Goal: Transaction & Acquisition: Purchase product/service

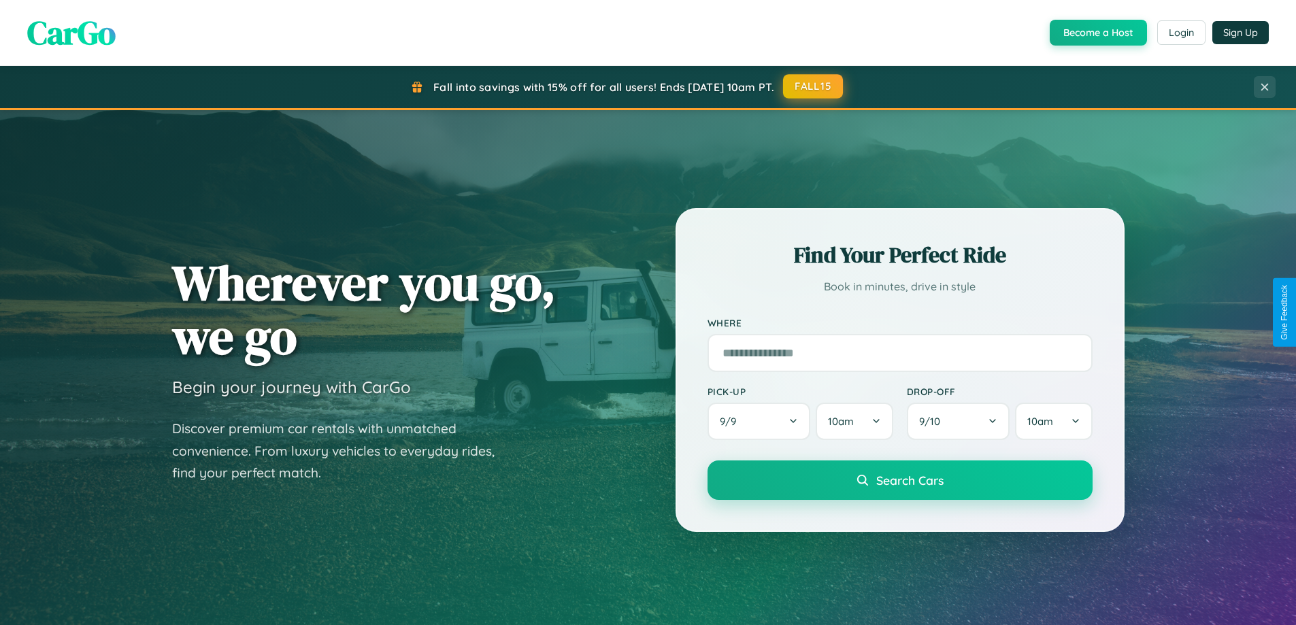
click at [814, 86] on button "FALL15" at bounding box center [813, 86] width 60 height 24
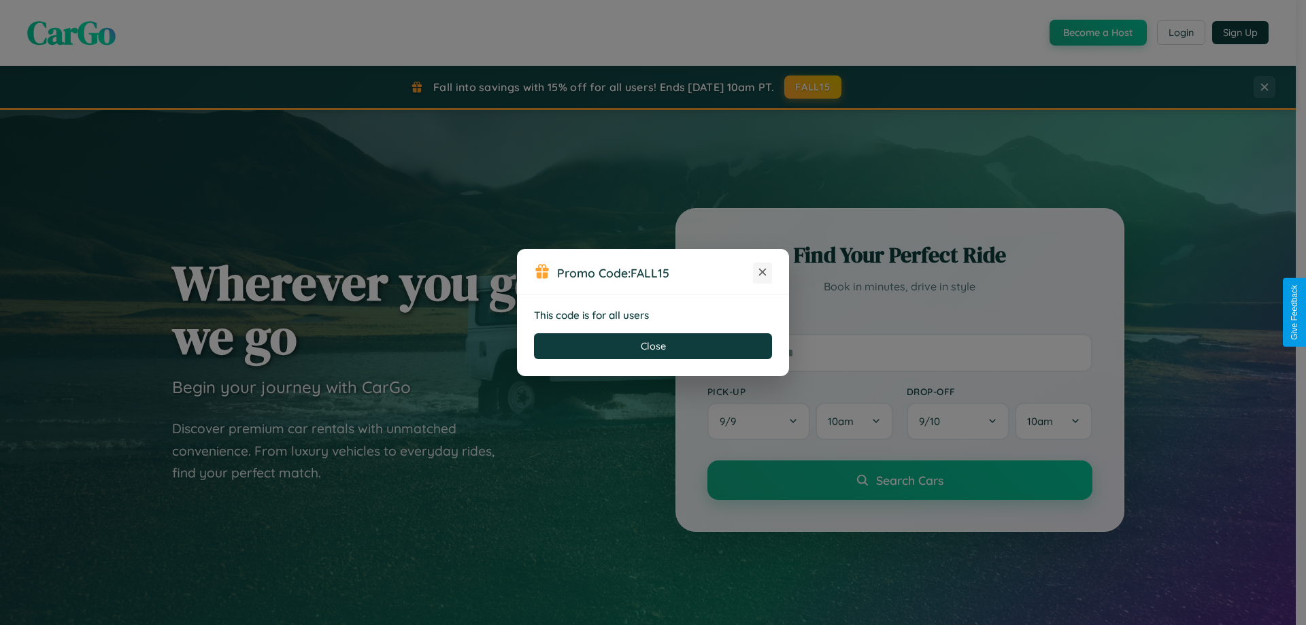
click at [763, 273] on icon at bounding box center [763, 272] width 14 height 14
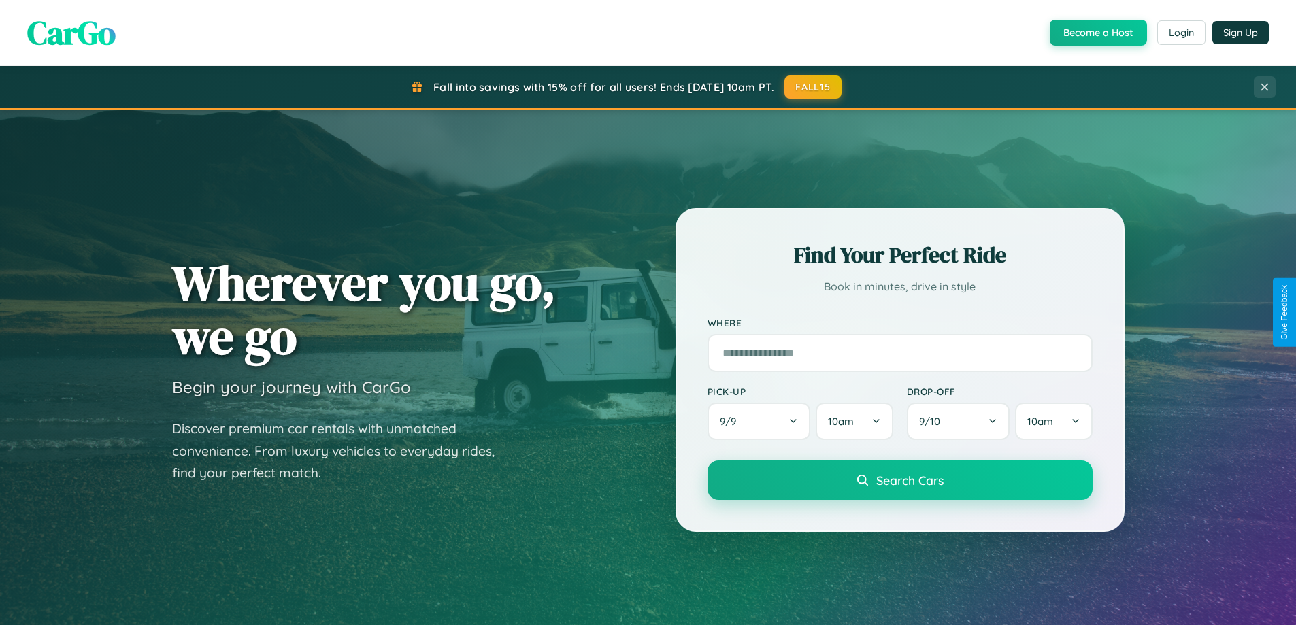
scroll to position [1198, 0]
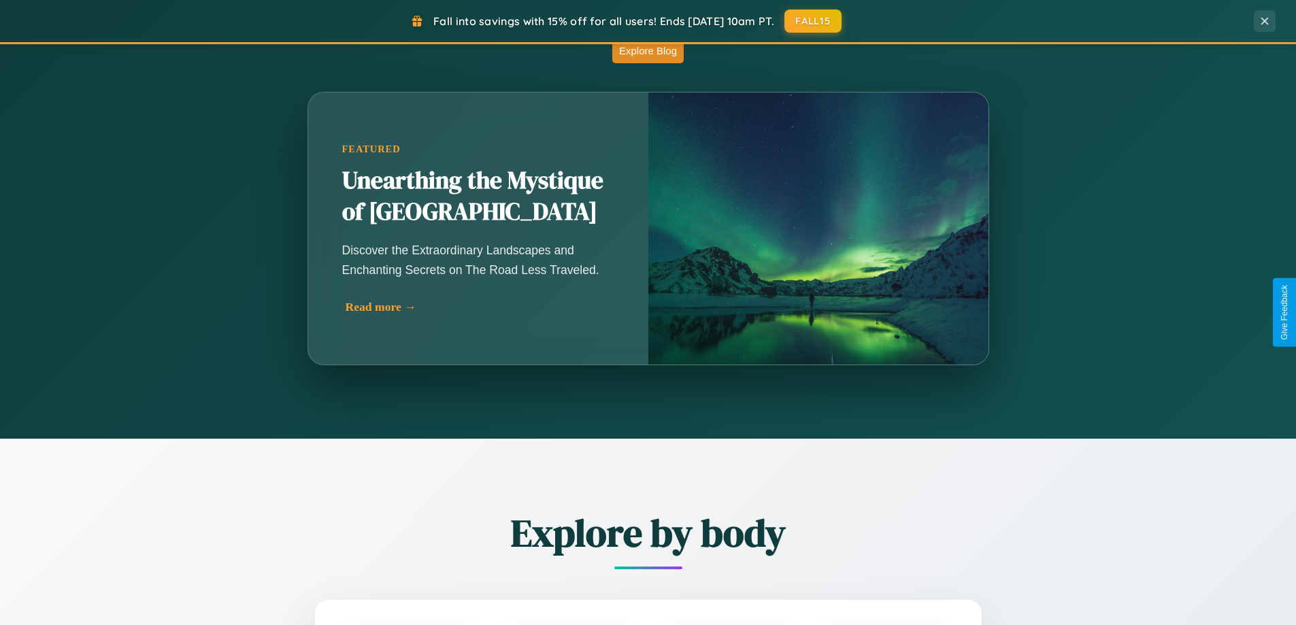
click at [480, 307] on div "Read more →" at bounding box center [482, 307] width 272 height 14
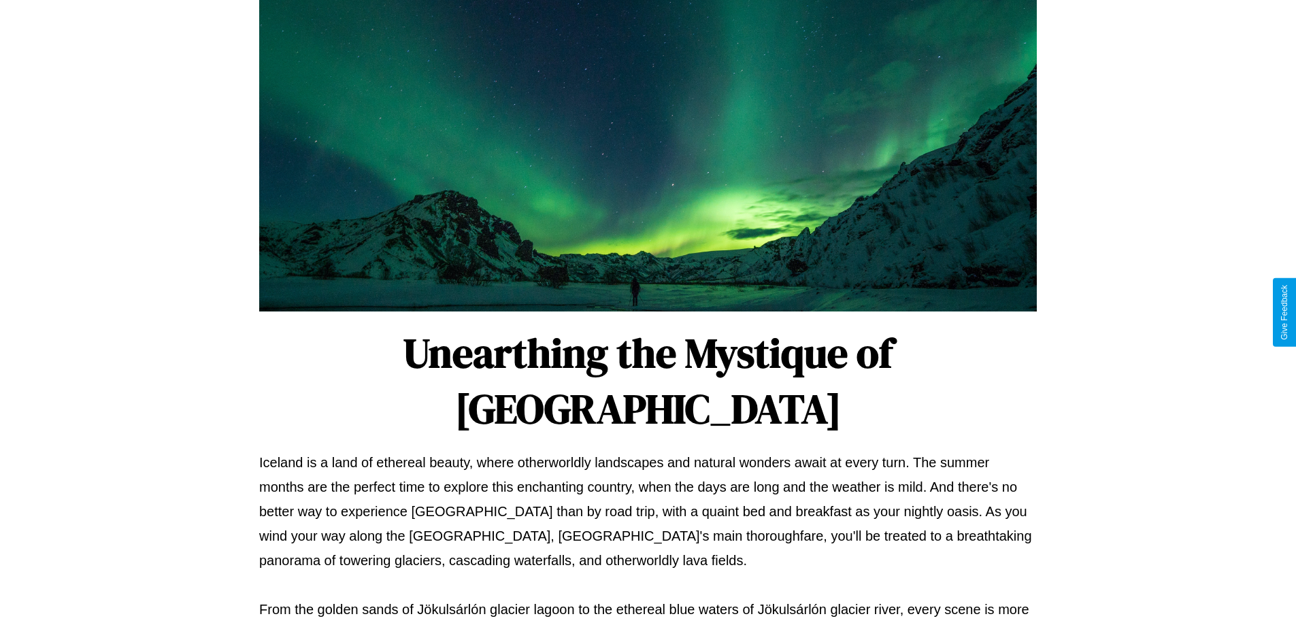
scroll to position [440, 0]
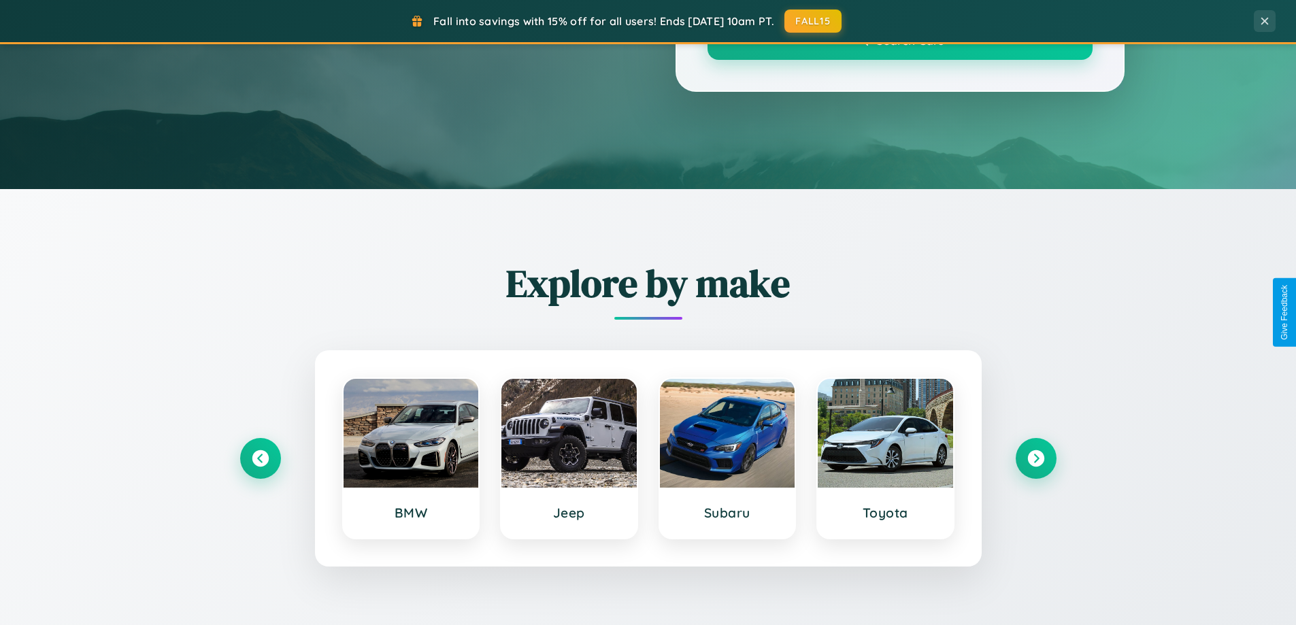
scroll to position [1198, 0]
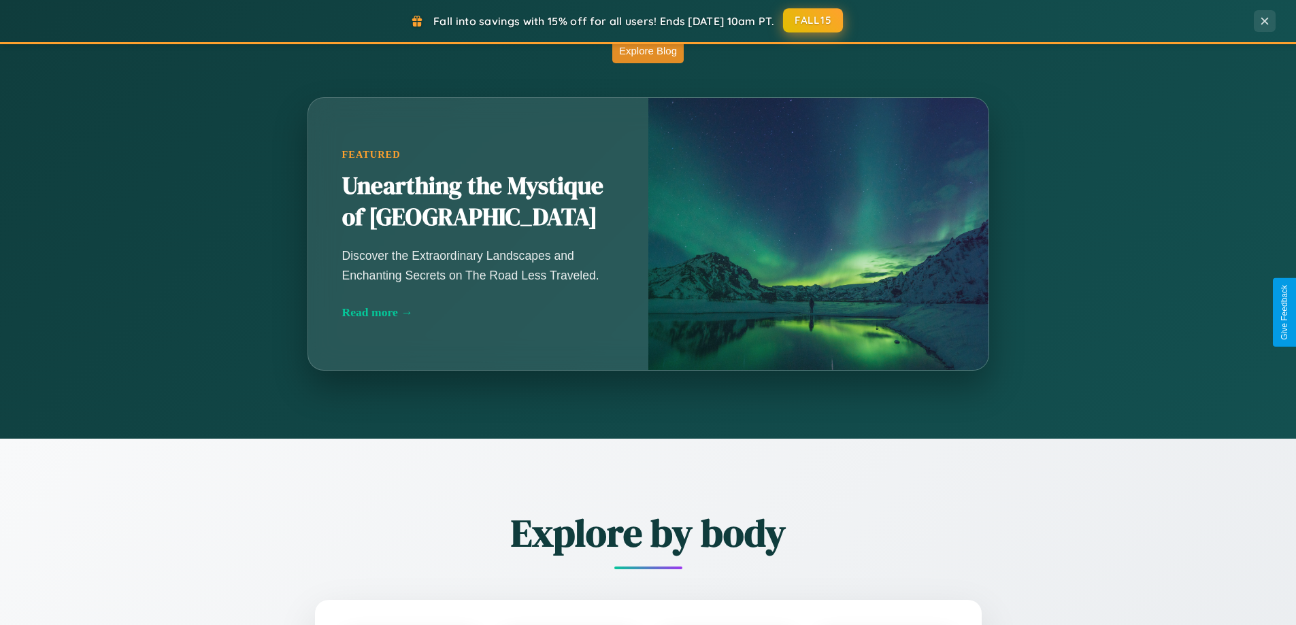
click at [814, 20] on button "FALL15" at bounding box center [813, 20] width 60 height 24
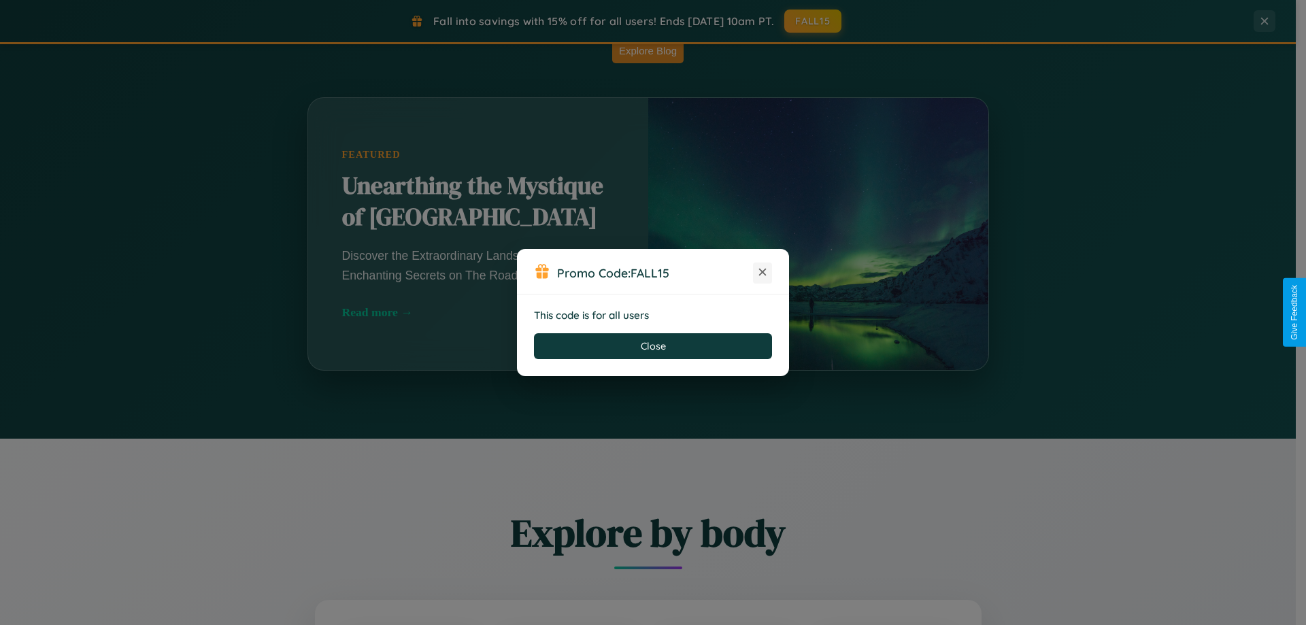
click at [763, 273] on icon at bounding box center [763, 272] width 14 height 14
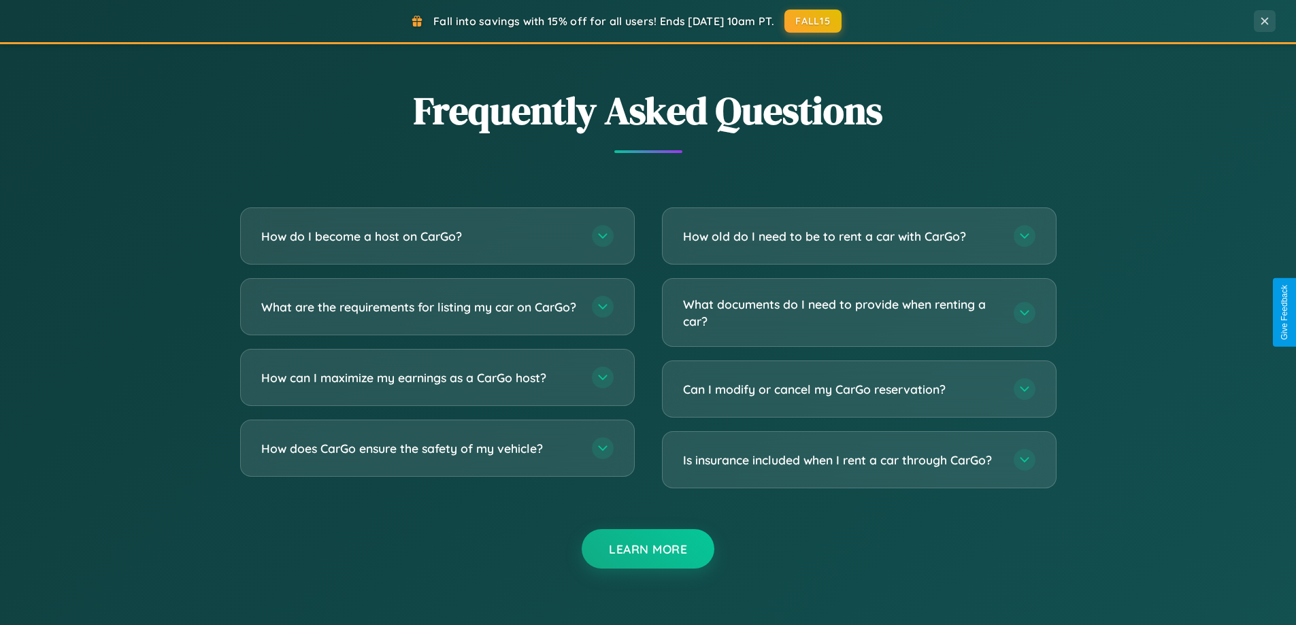
scroll to position [2618, 0]
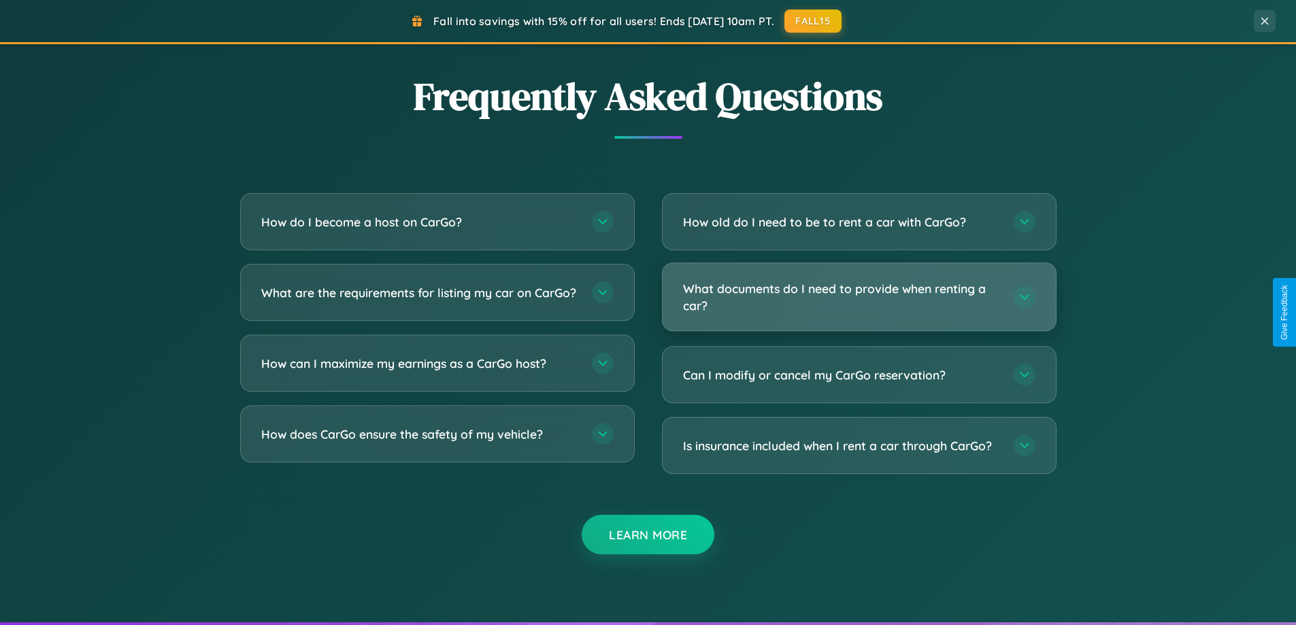
click at [859, 297] on h3 "What documents do I need to provide when renting a car?" at bounding box center [841, 296] width 317 height 33
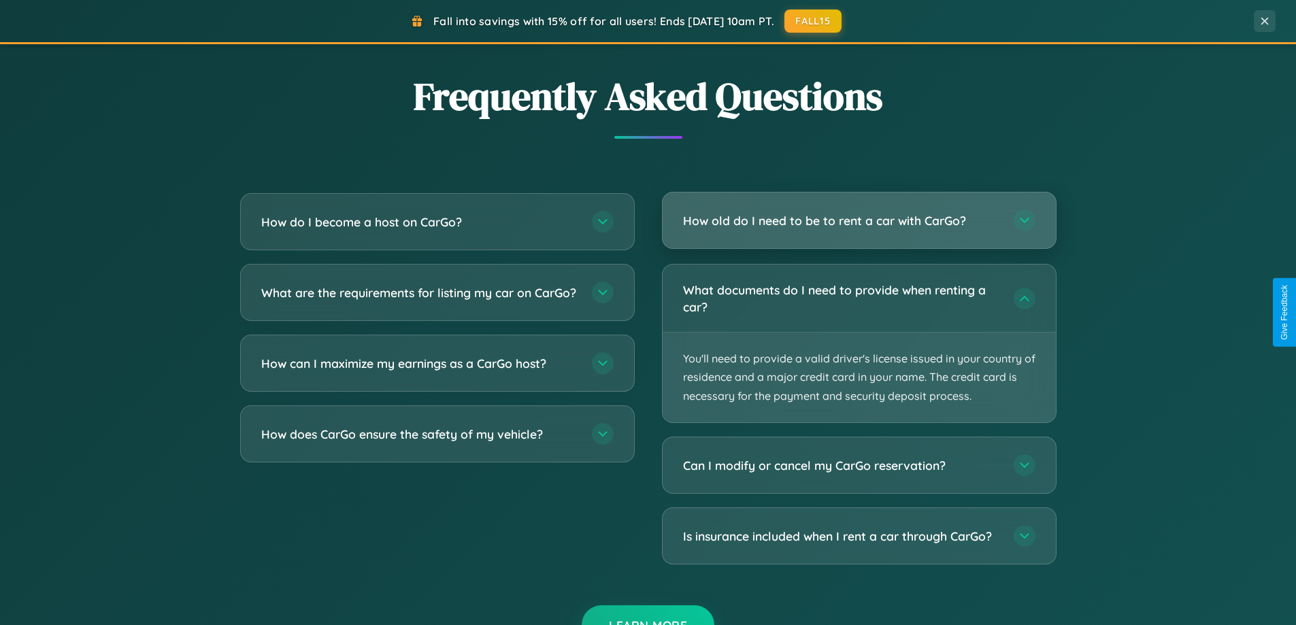
click at [859, 220] on h3 "How old do I need to be to rent a car with CarGo?" at bounding box center [841, 220] width 317 height 17
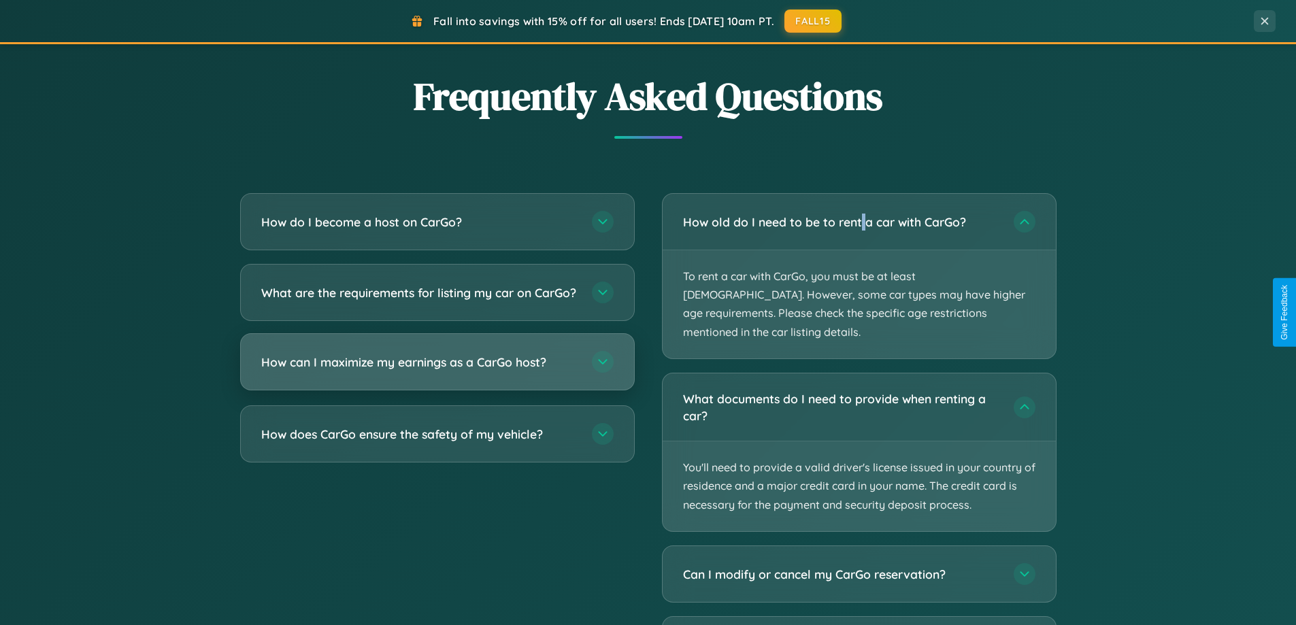
click at [437, 371] on h3 "How can I maximize my earnings as a CarGo host?" at bounding box center [419, 362] width 317 height 17
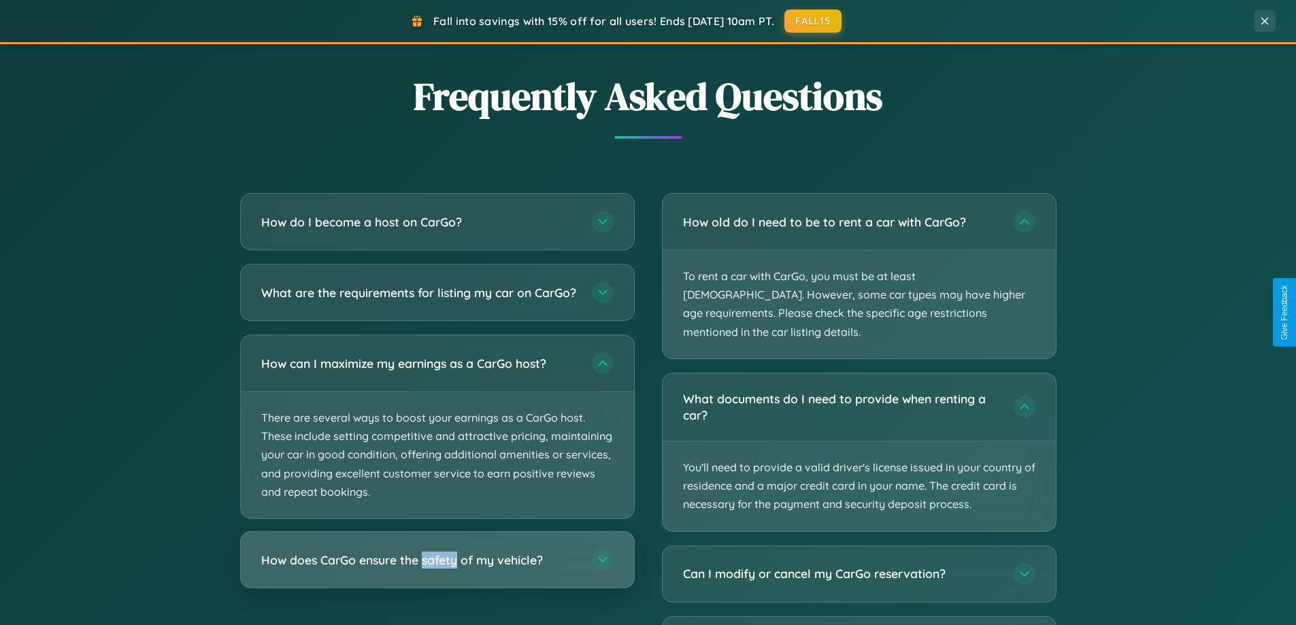
click at [437, 569] on h3 "How does CarGo ensure the safety of my vehicle?" at bounding box center [419, 560] width 317 height 17
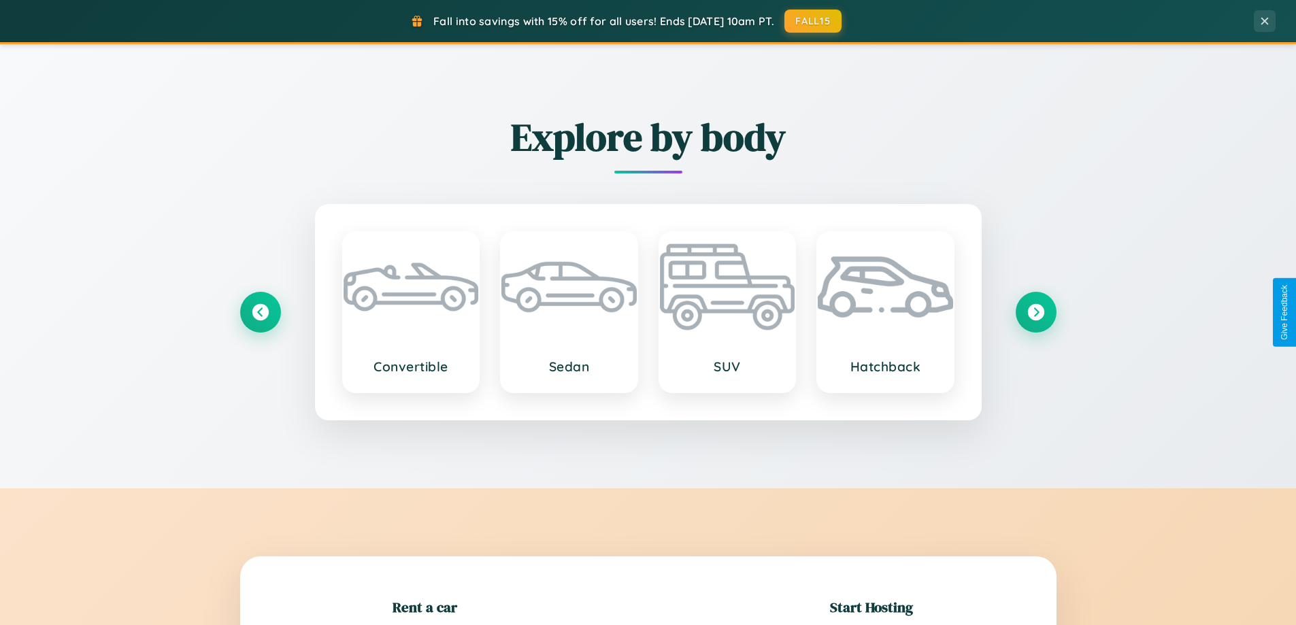
scroll to position [294, 0]
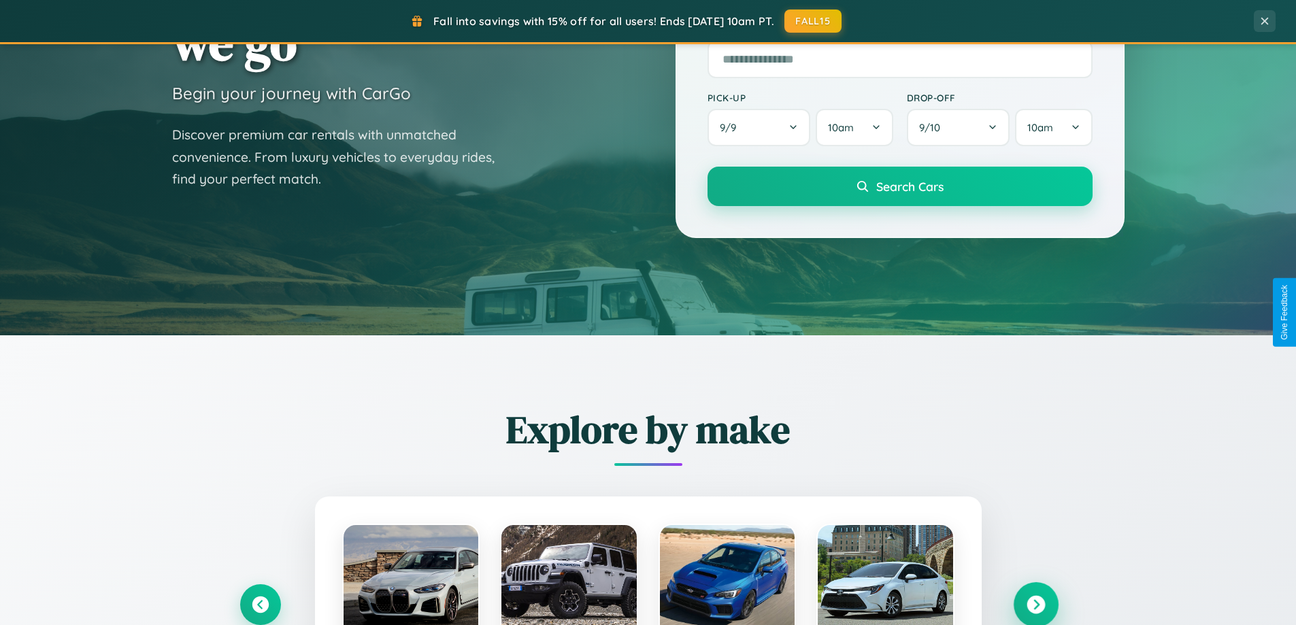
click at [1036, 605] on icon at bounding box center [1036, 605] width 18 height 18
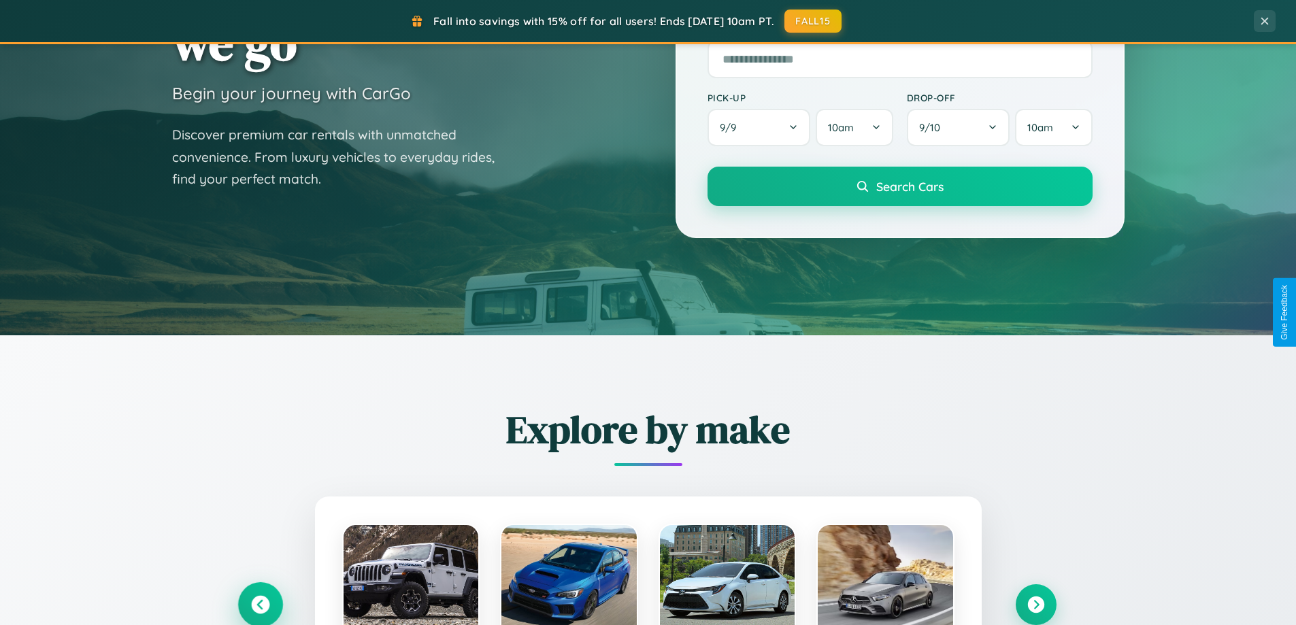
click at [260, 604] on icon at bounding box center [260, 605] width 18 height 18
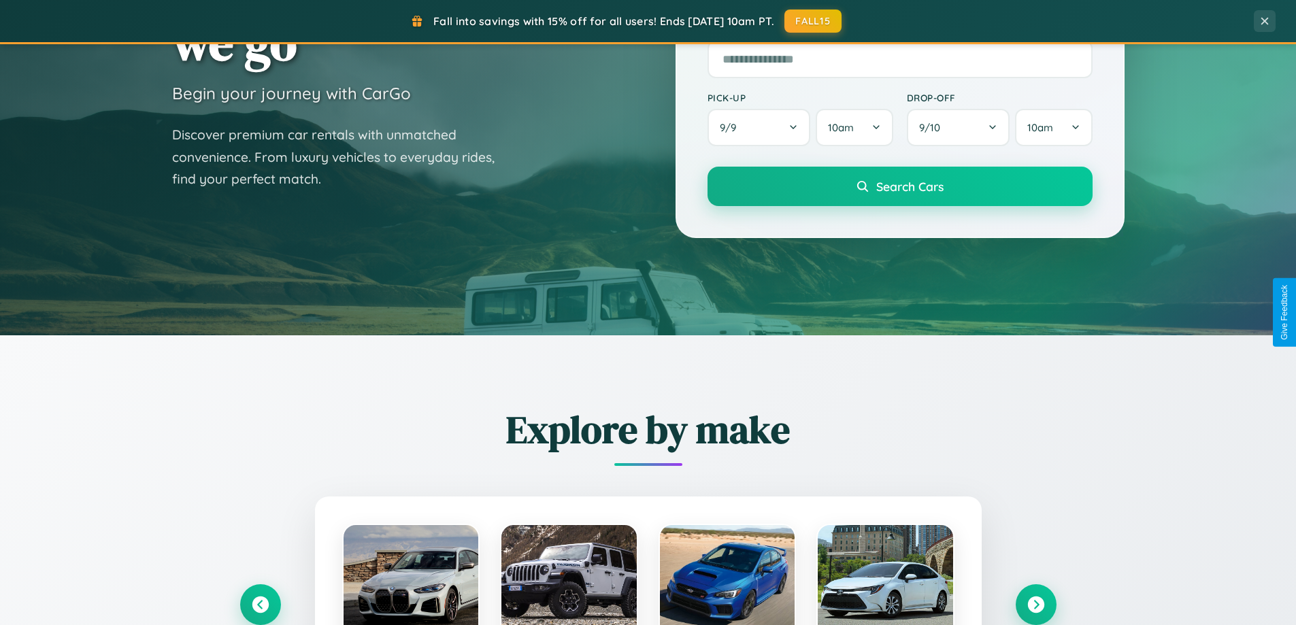
scroll to position [1362, 0]
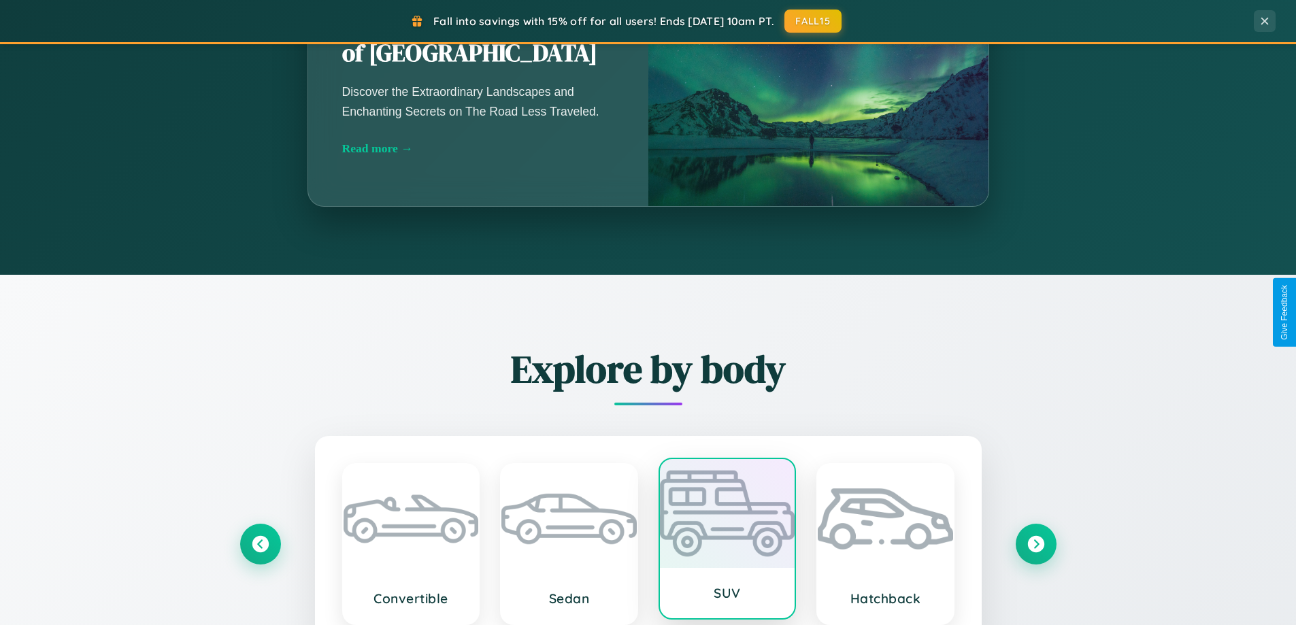
click at [727, 542] on div at bounding box center [727, 513] width 135 height 109
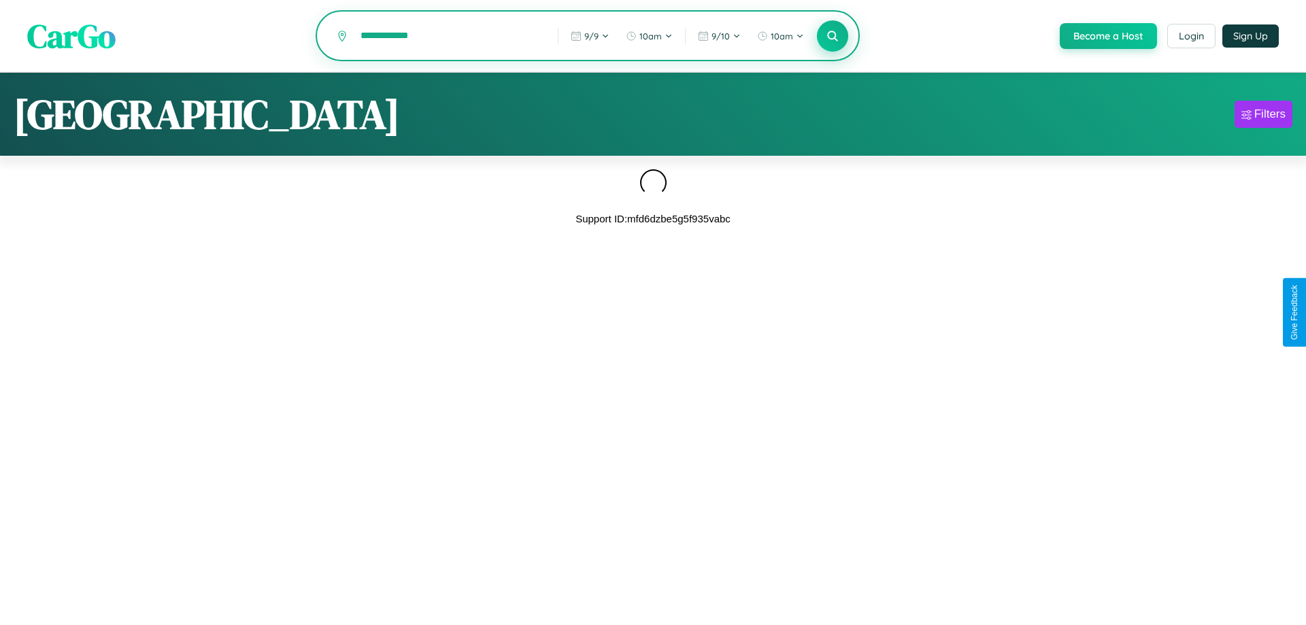
type input "**********"
click at [831, 37] on icon at bounding box center [832, 35] width 13 height 13
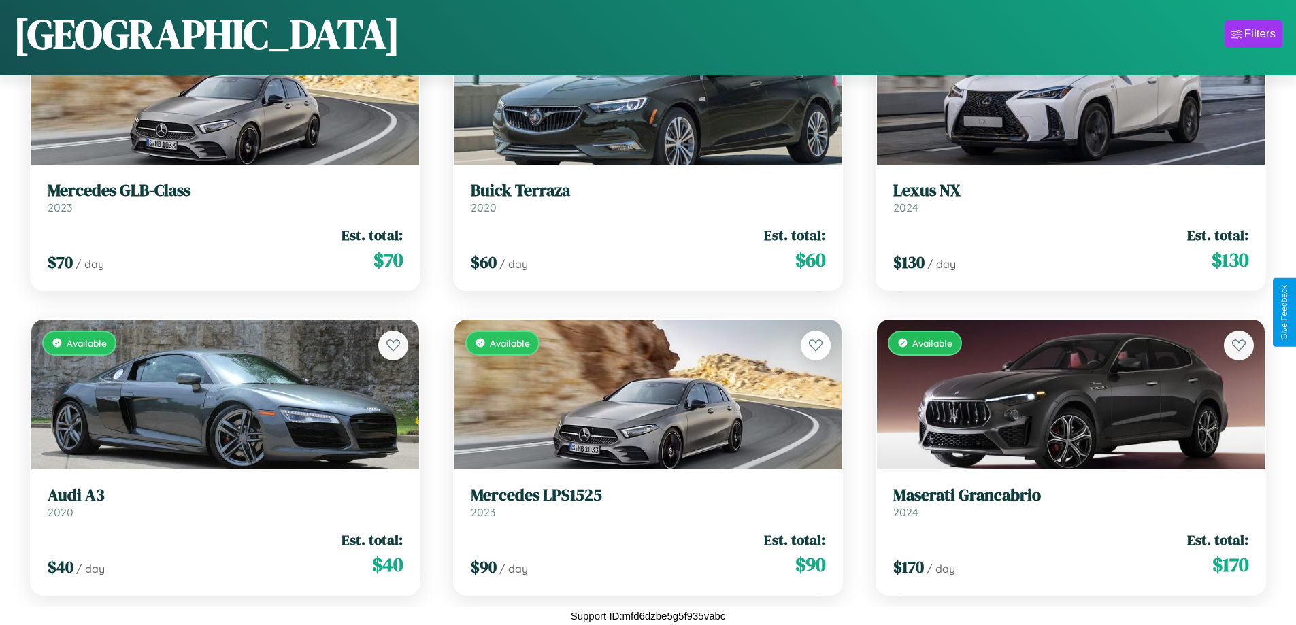
scroll to position [9332, 0]
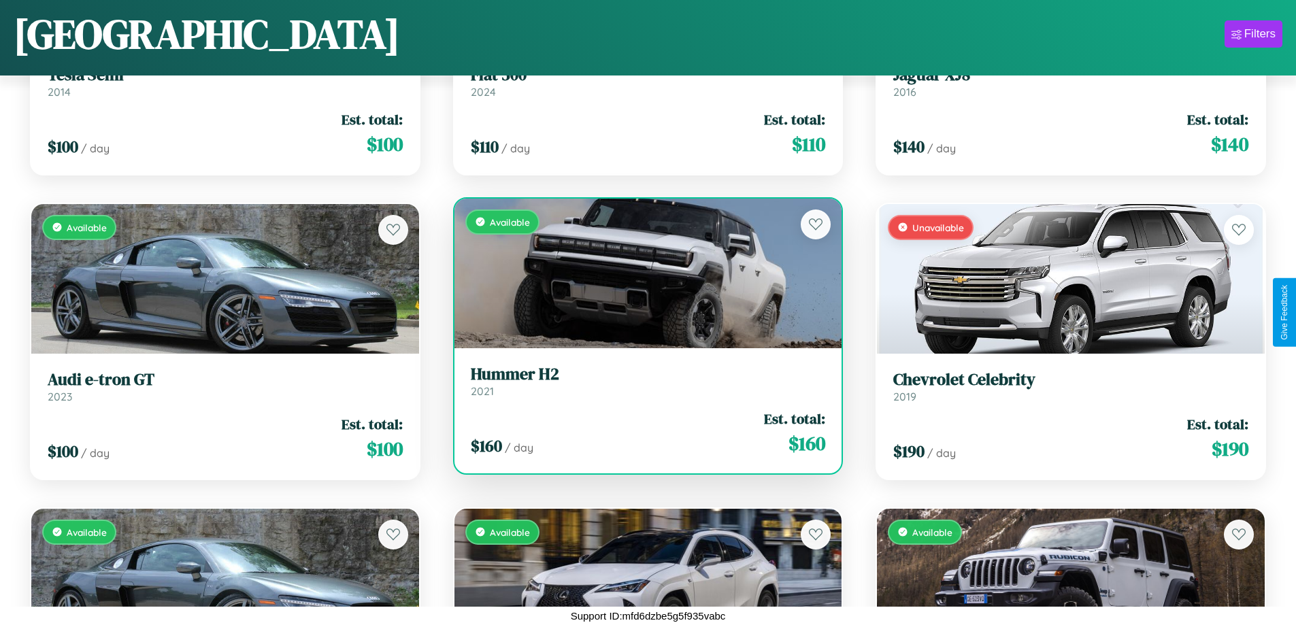
click at [642, 386] on link "Hummer H2 2021" at bounding box center [648, 381] width 355 height 33
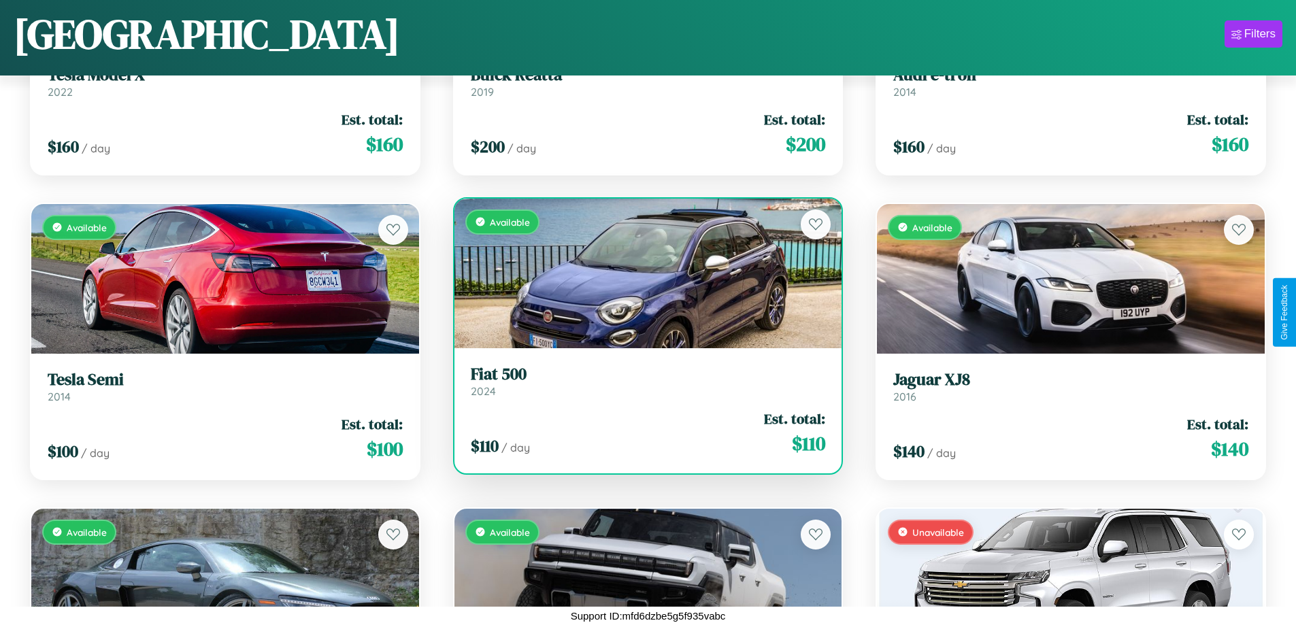
click at [642, 381] on h3 "Fiat 500" at bounding box center [648, 375] width 355 height 20
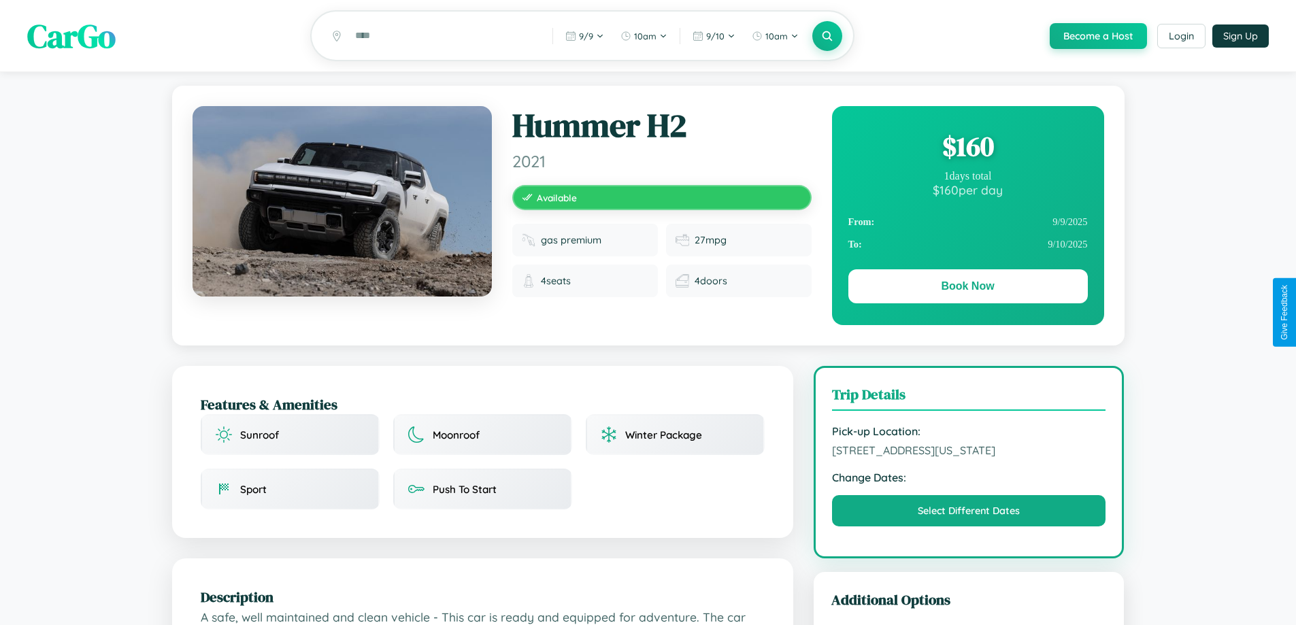
scroll to position [776, 0]
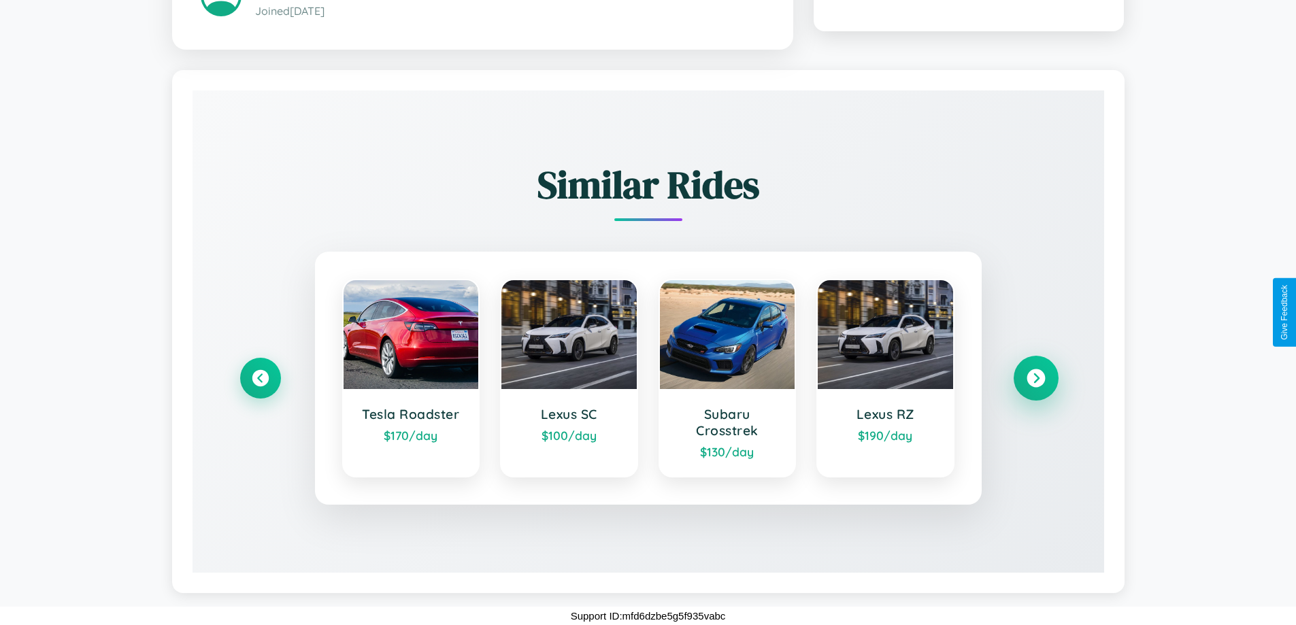
click at [1036, 378] on icon at bounding box center [1036, 378] width 18 height 18
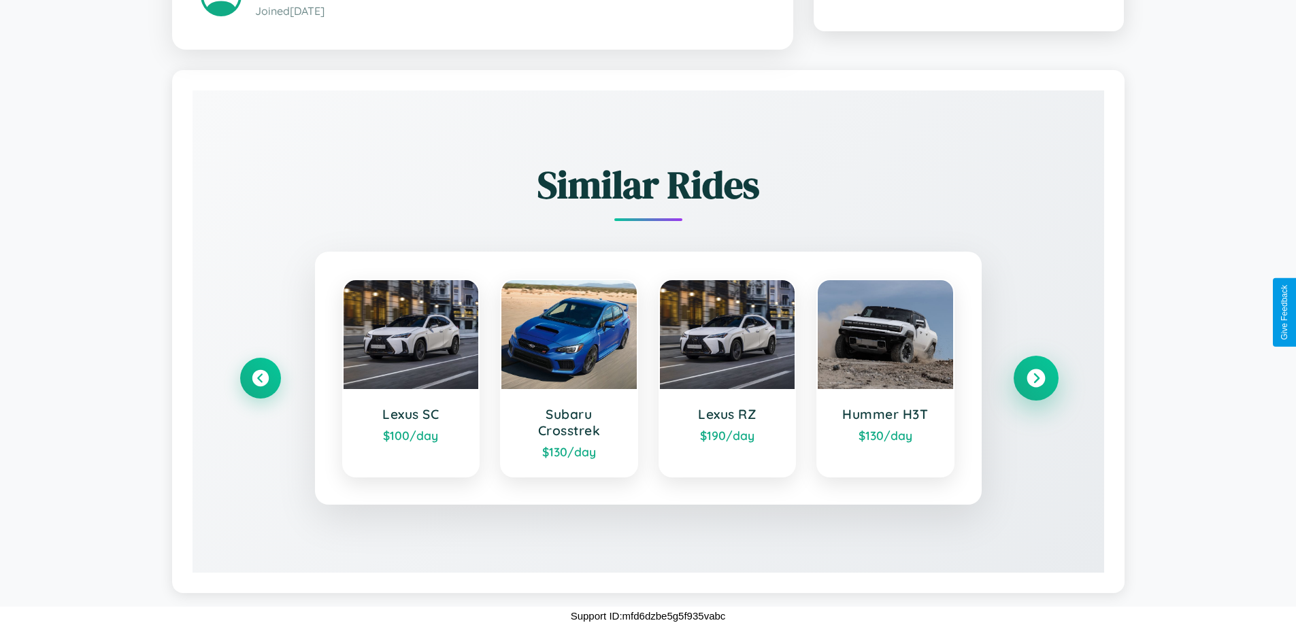
click at [1036, 378] on icon at bounding box center [1036, 378] width 18 height 18
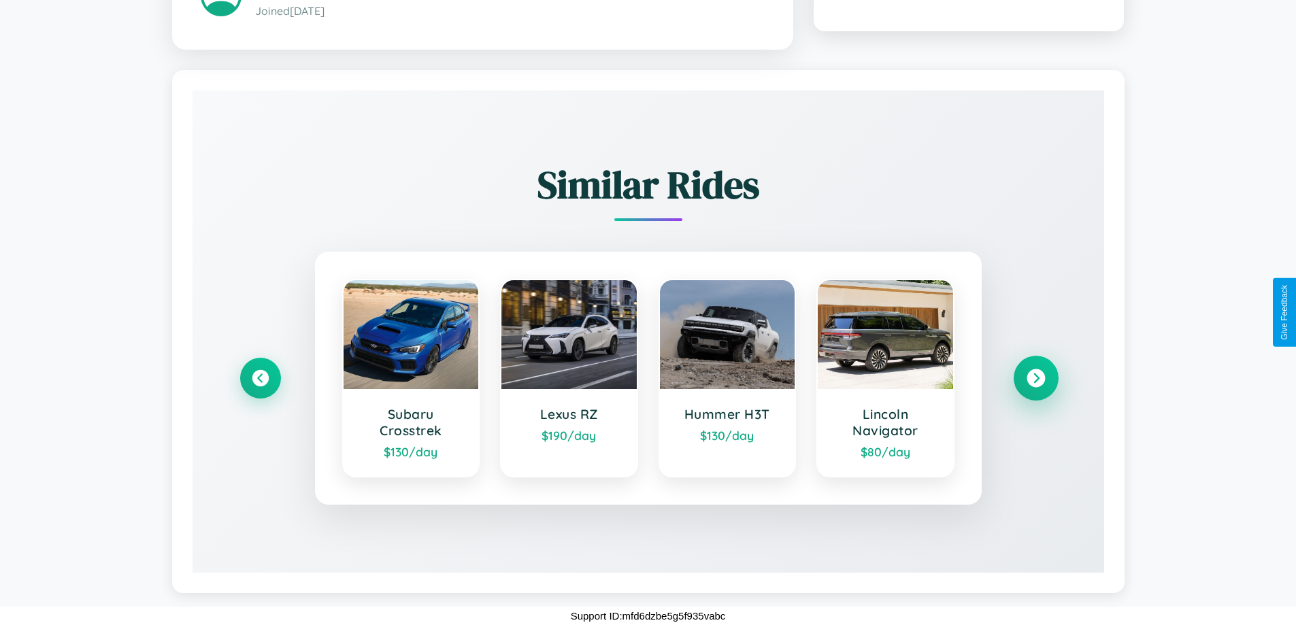
click at [1036, 378] on icon at bounding box center [1036, 378] width 18 height 18
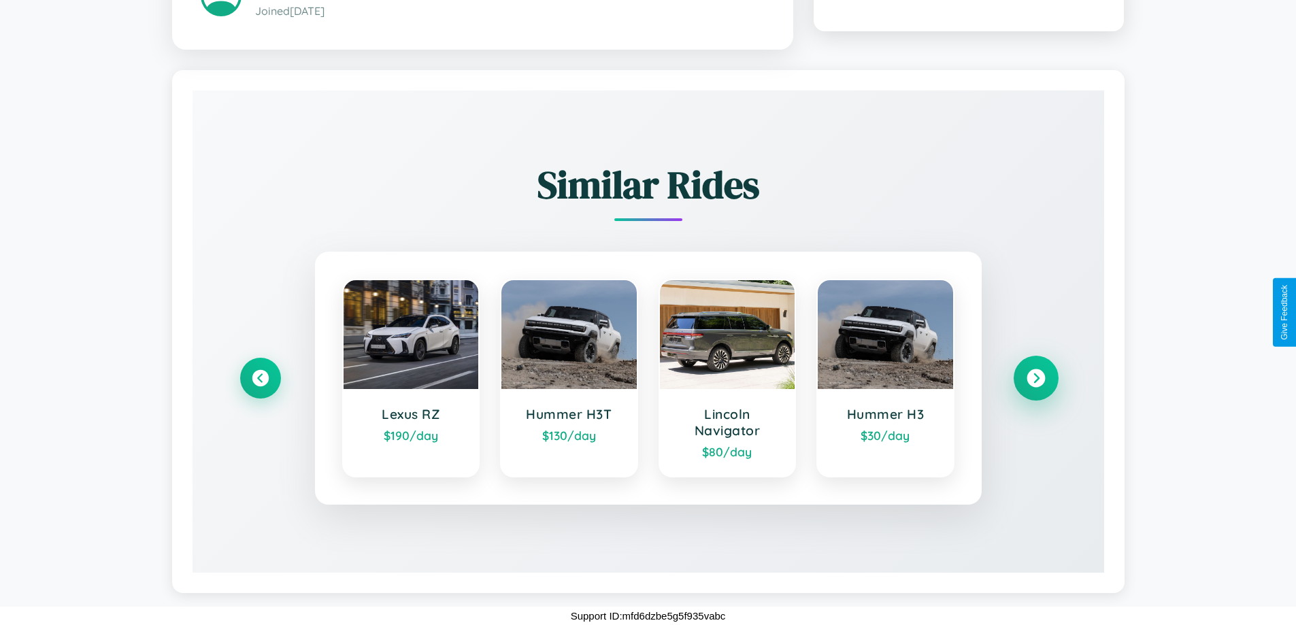
click at [1036, 378] on icon at bounding box center [1036, 378] width 18 height 18
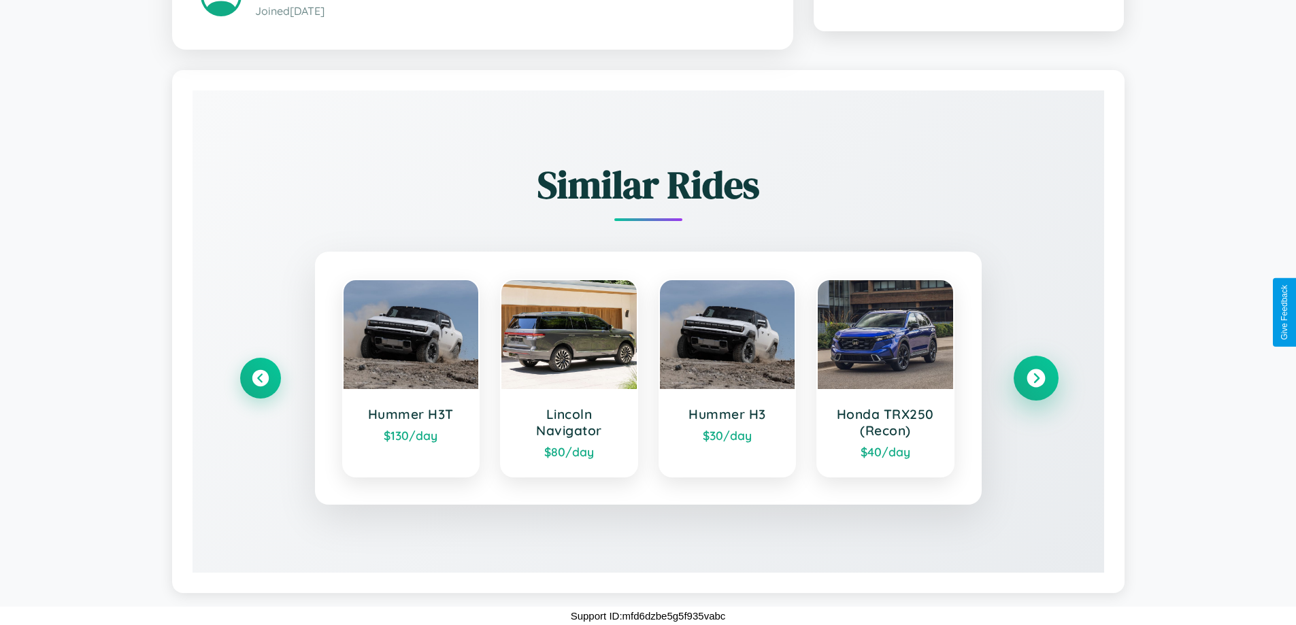
click at [1036, 378] on icon at bounding box center [1036, 378] width 18 height 18
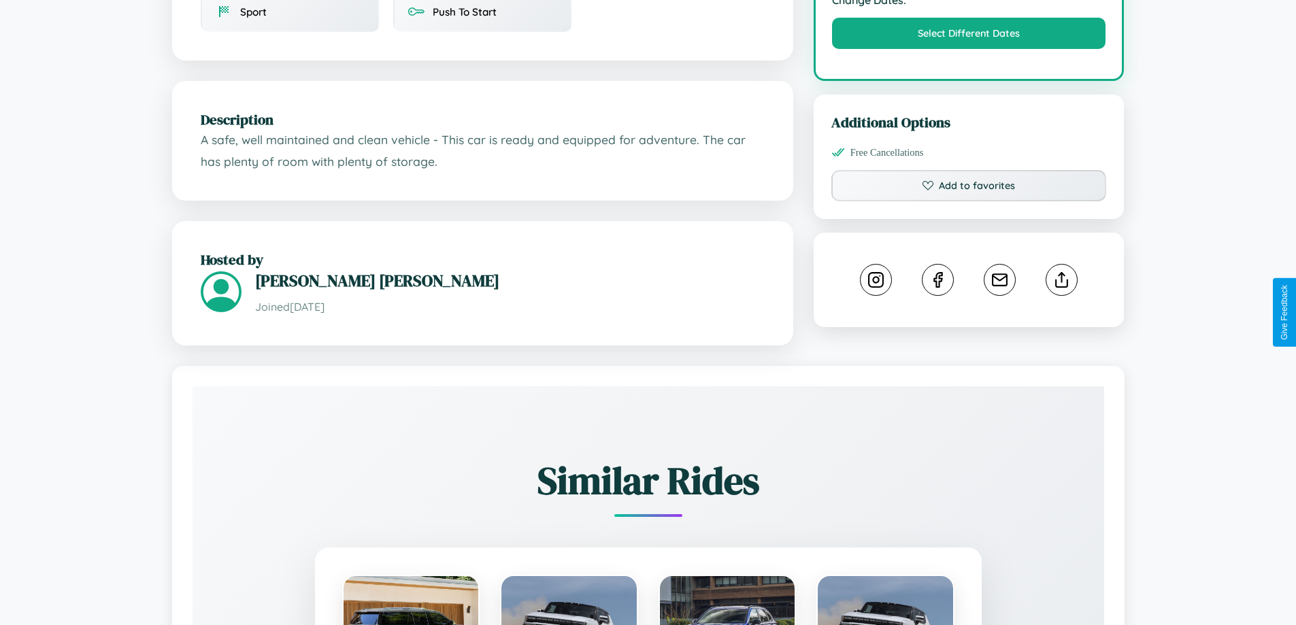
scroll to position [461, 0]
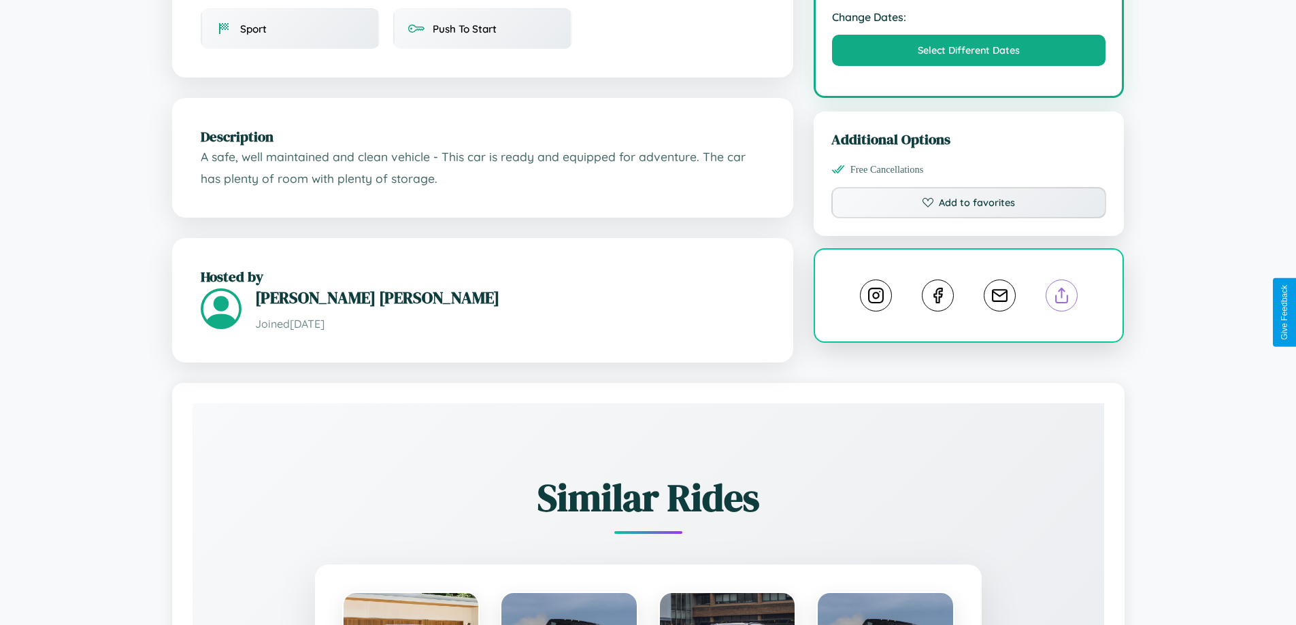
click at [1062, 298] on line at bounding box center [1062, 293] width 0 height 10
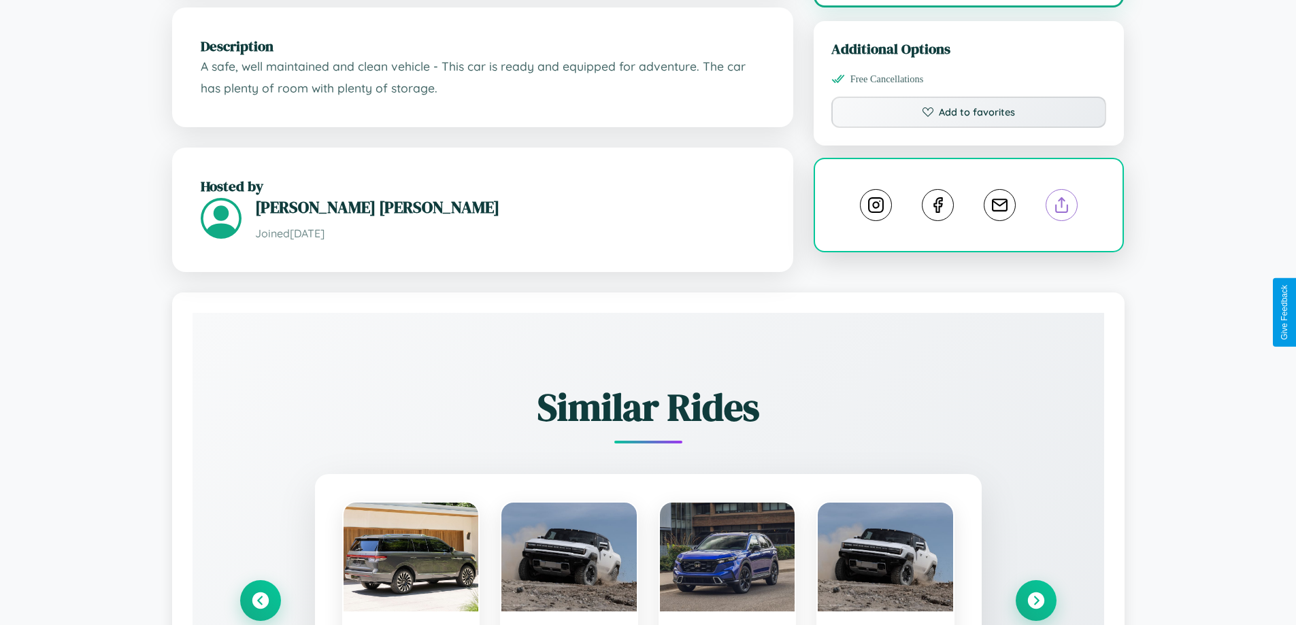
scroll to position [776, 0]
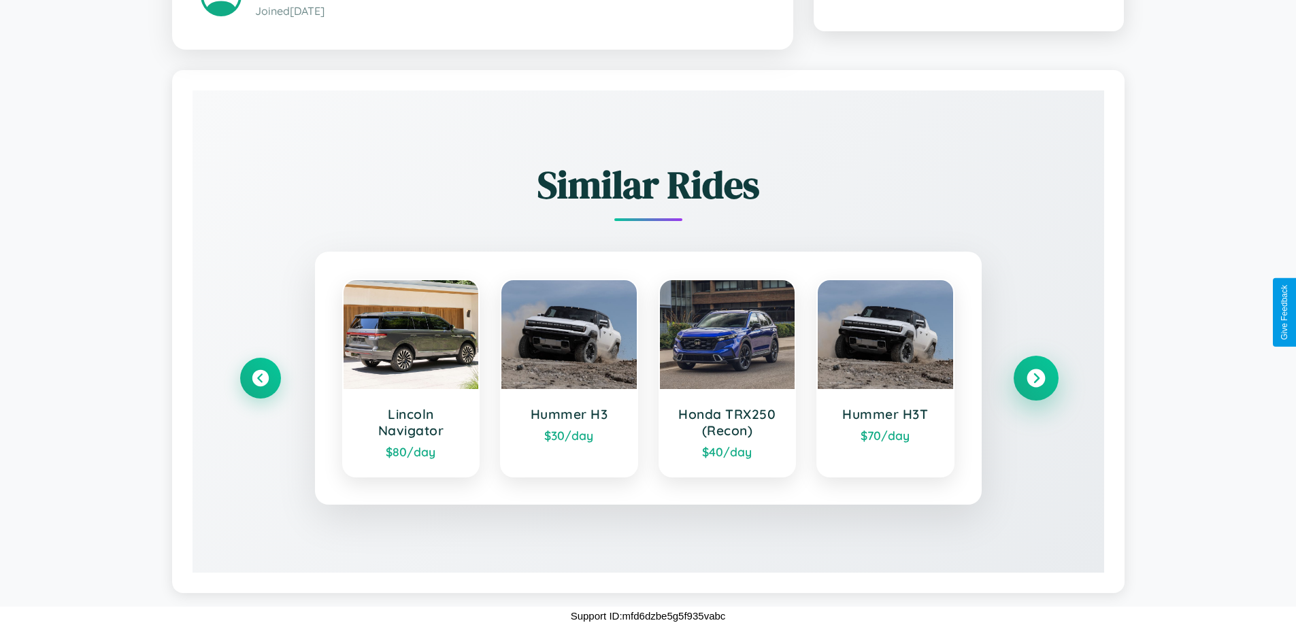
click at [1036, 378] on icon at bounding box center [1036, 378] width 18 height 18
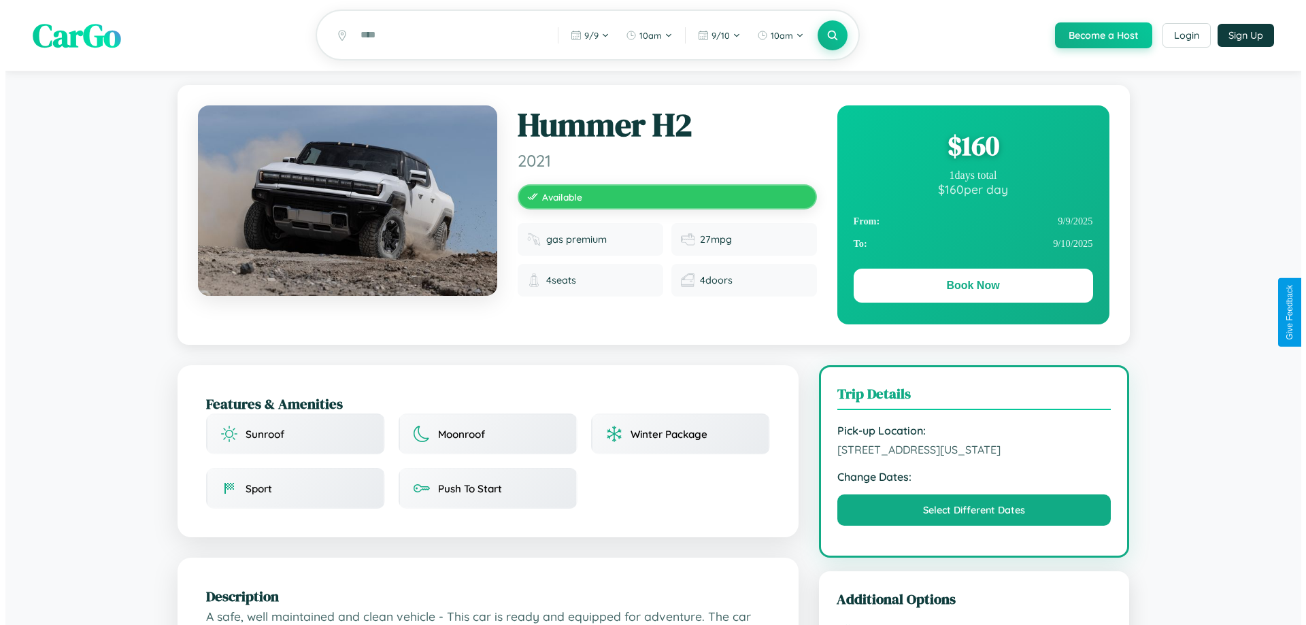
scroll to position [0, 0]
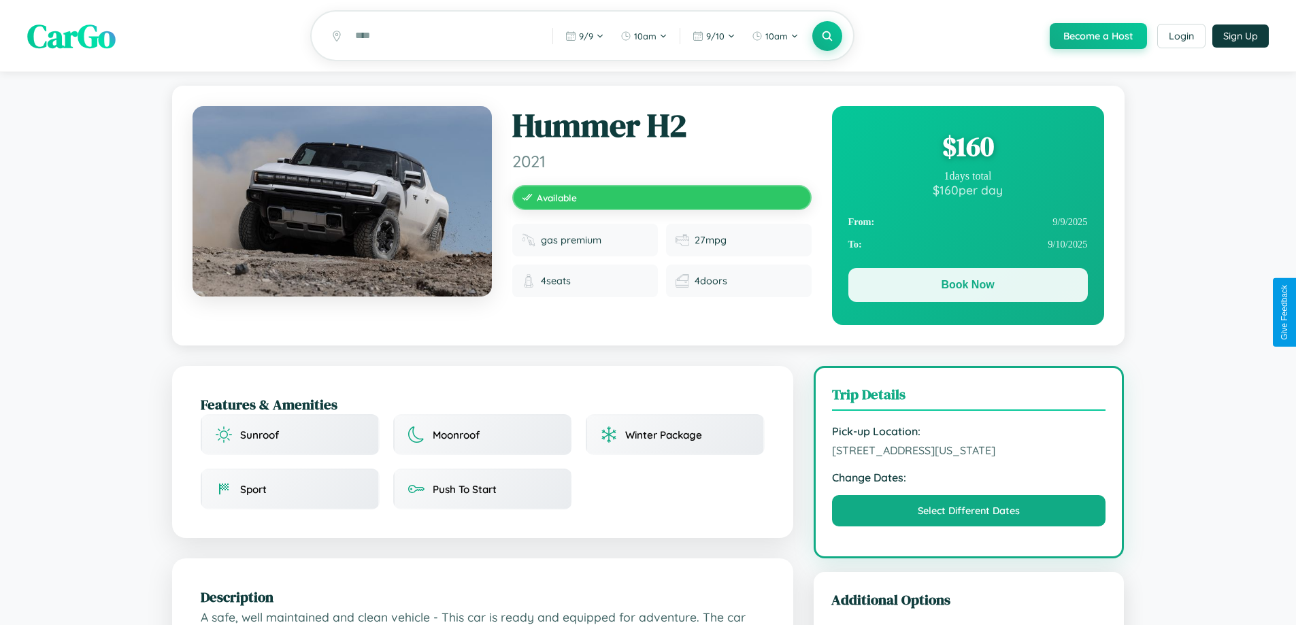
click at [968, 287] on button "Book Now" at bounding box center [967, 285] width 239 height 34
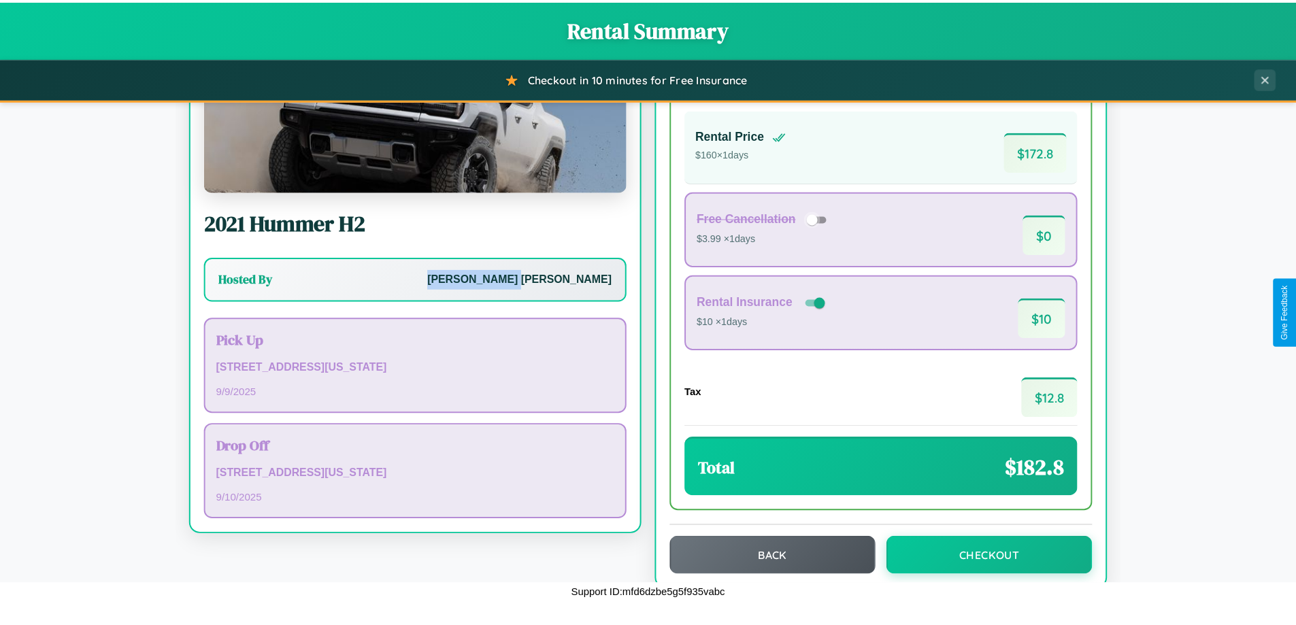
scroll to position [93, 0]
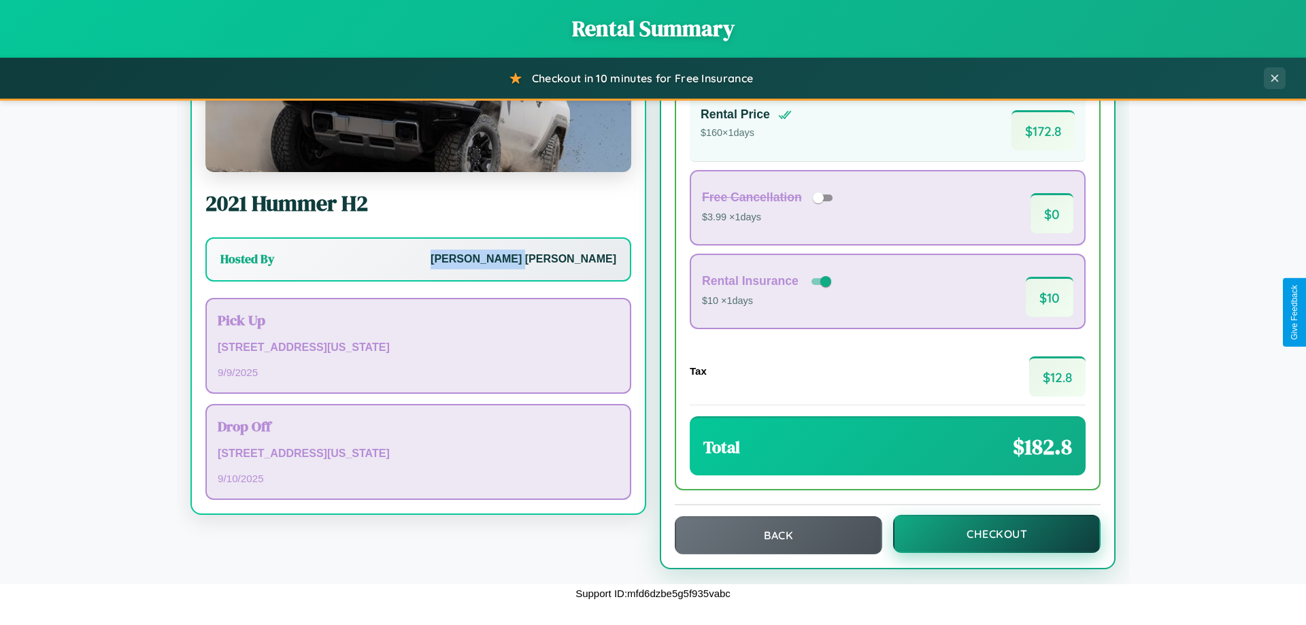
click at [988, 534] on button "Checkout" at bounding box center [997, 534] width 208 height 38
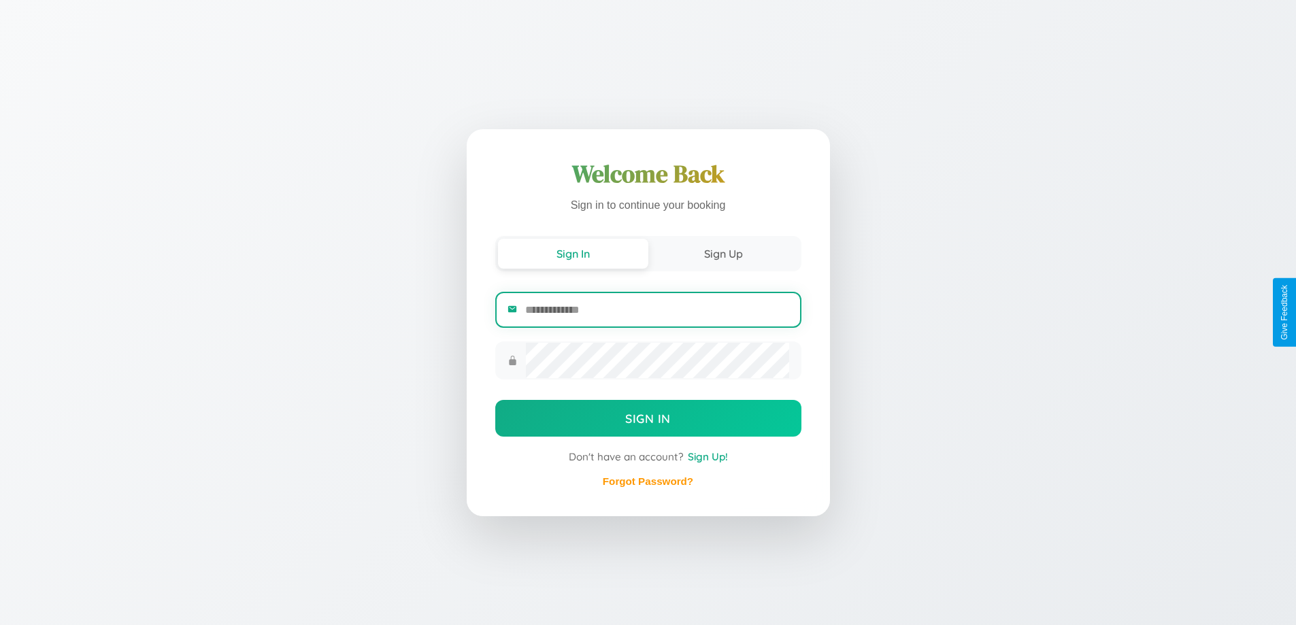
click at [657, 310] on input "email" at bounding box center [656, 309] width 263 height 33
type input "**********"
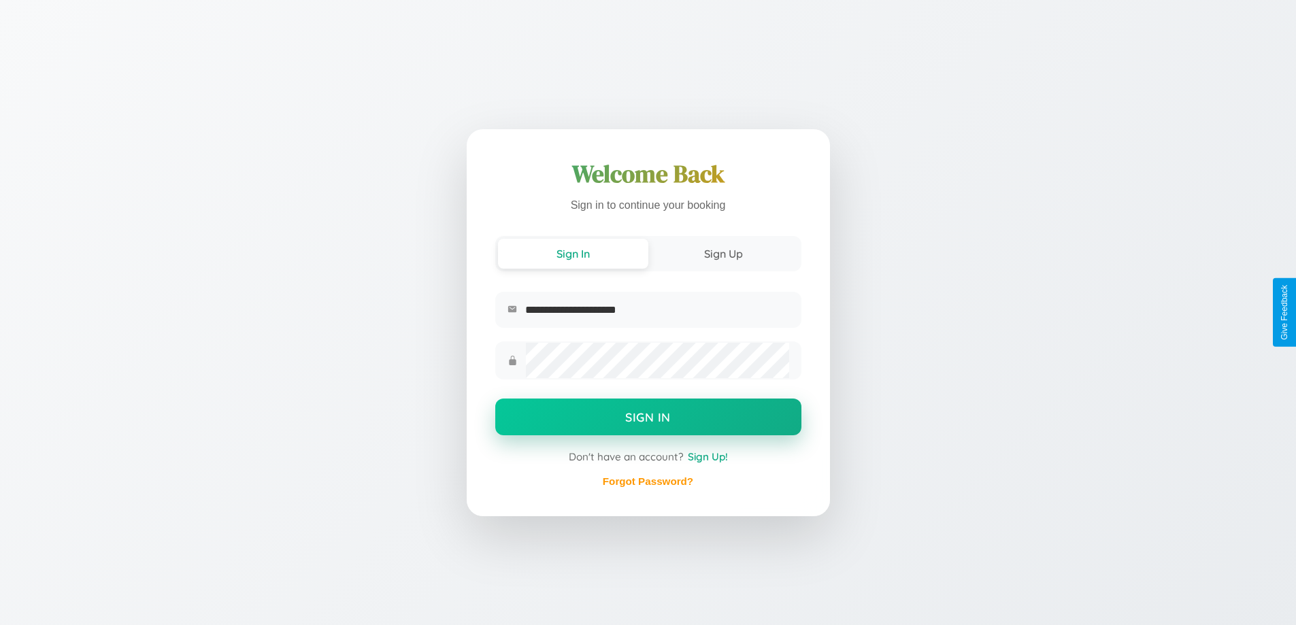
click at [648, 418] on button "Sign In" at bounding box center [648, 417] width 306 height 37
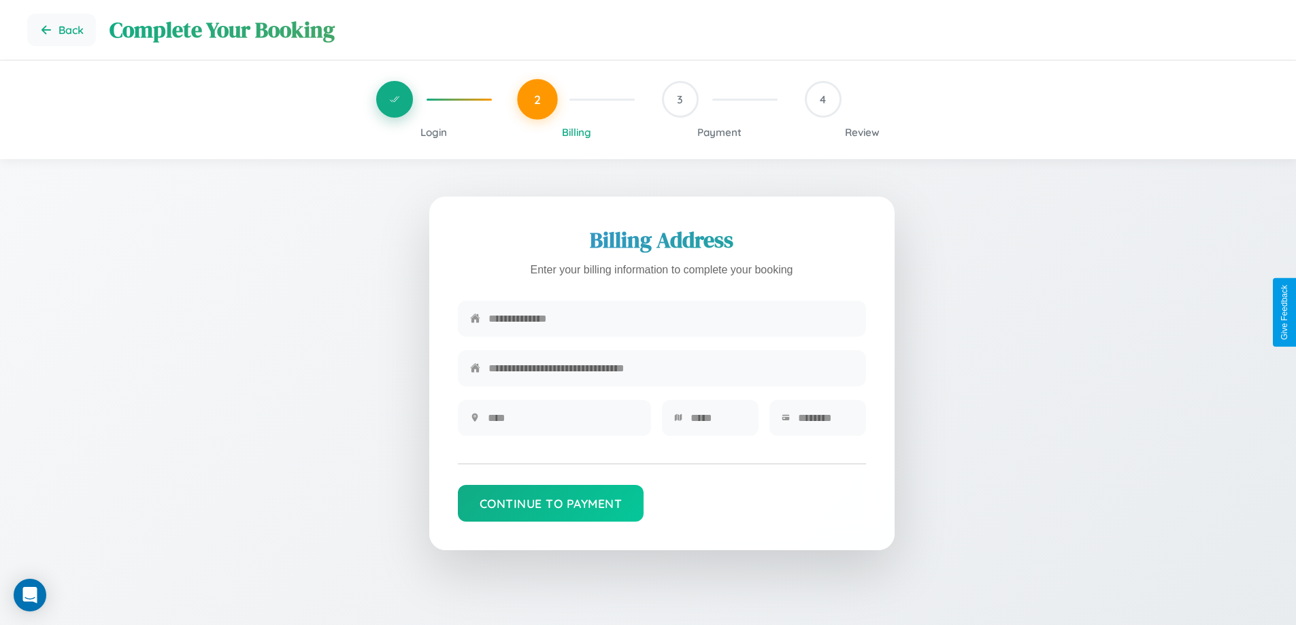
click at [671, 319] on input "text" at bounding box center [671, 318] width 365 height 33
type input "**********"
click at [563, 423] on input "text" at bounding box center [563, 417] width 151 height 33
type input "********"
click at [718, 423] on input "text" at bounding box center [719, 417] width 56 height 33
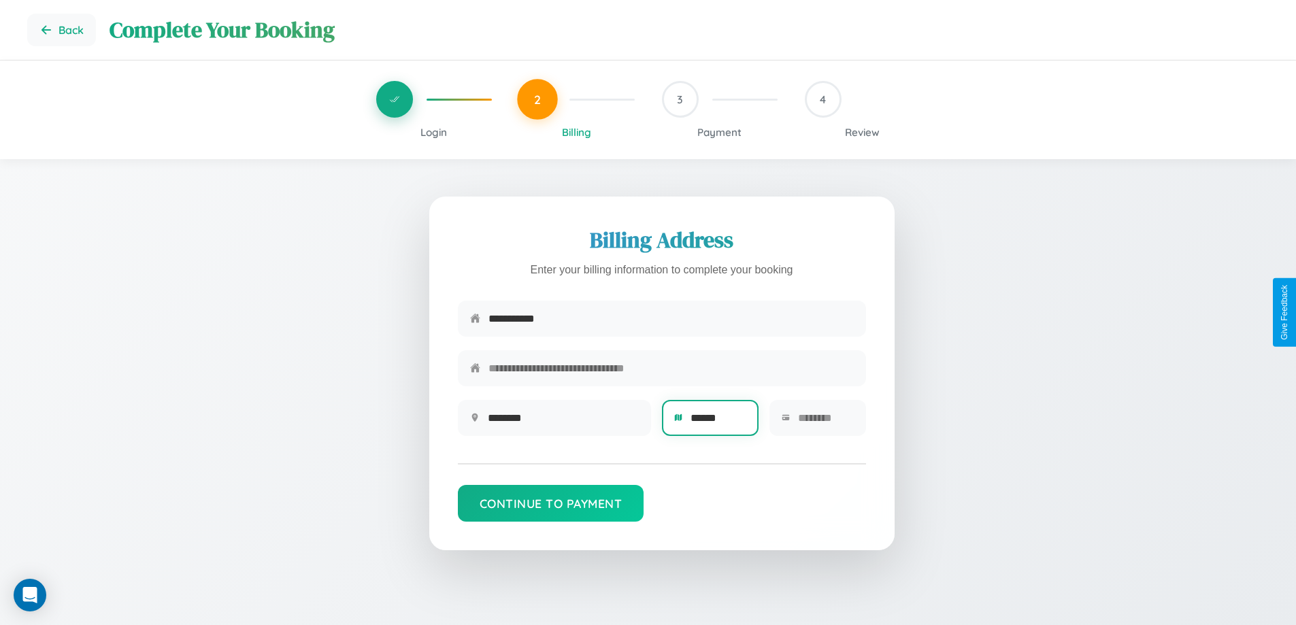
type input "******"
click at [825, 423] on input "text" at bounding box center [826, 417] width 56 height 33
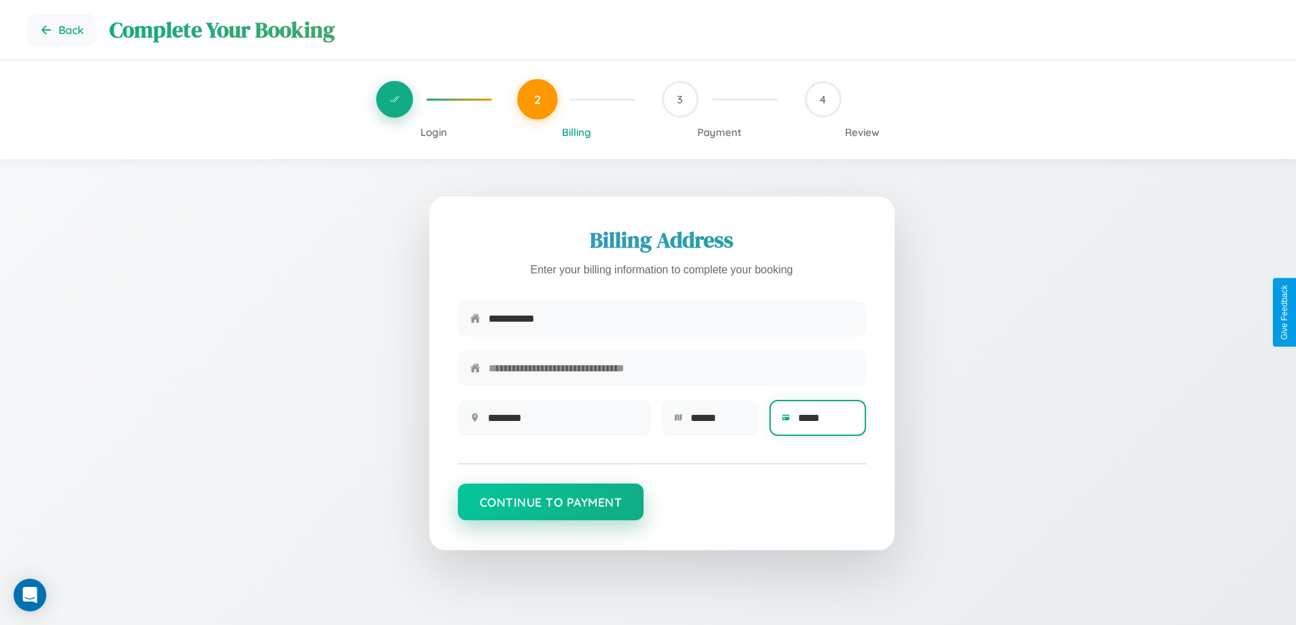
type input "*****"
click at [550, 509] on button "Continue to Payment" at bounding box center [551, 502] width 186 height 37
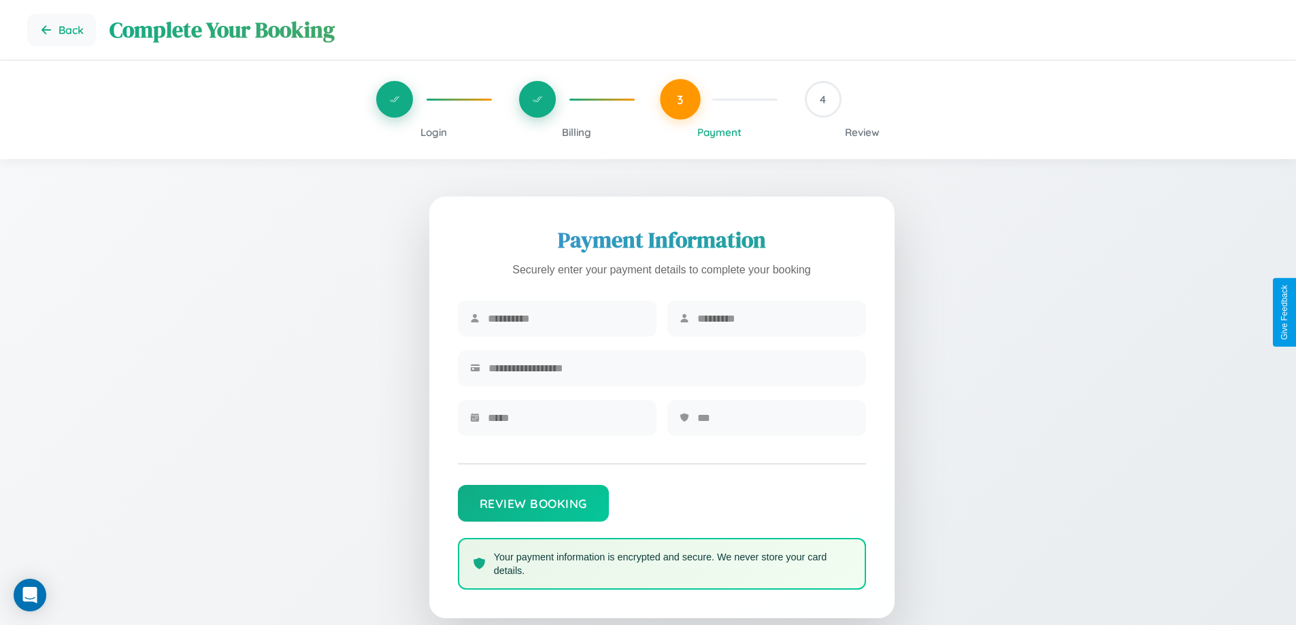
click at [565, 319] on input "text" at bounding box center [566, 318] width 156 height 33
type input "*****"
click at [775, 319] on input "text" at bounding box center [775, 318] width 156 height 33
type input "*****"
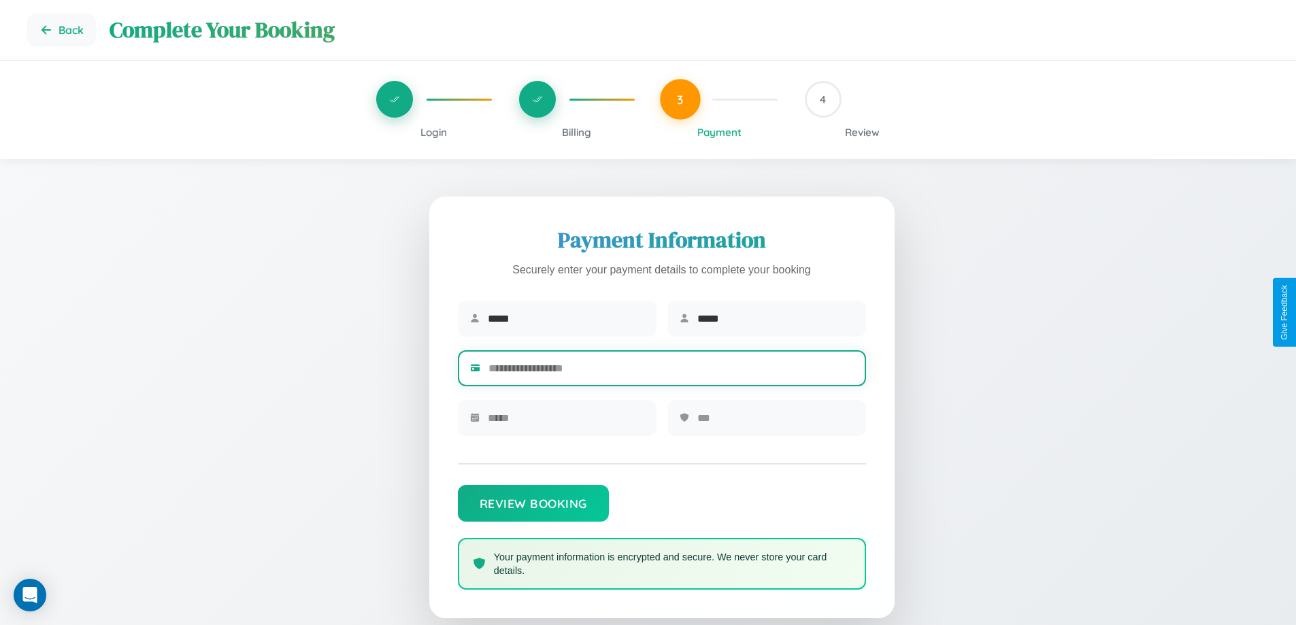
click at [671, 371] on input "text" at bounding box center [671, 368] width 365 height 33
type input "**********"
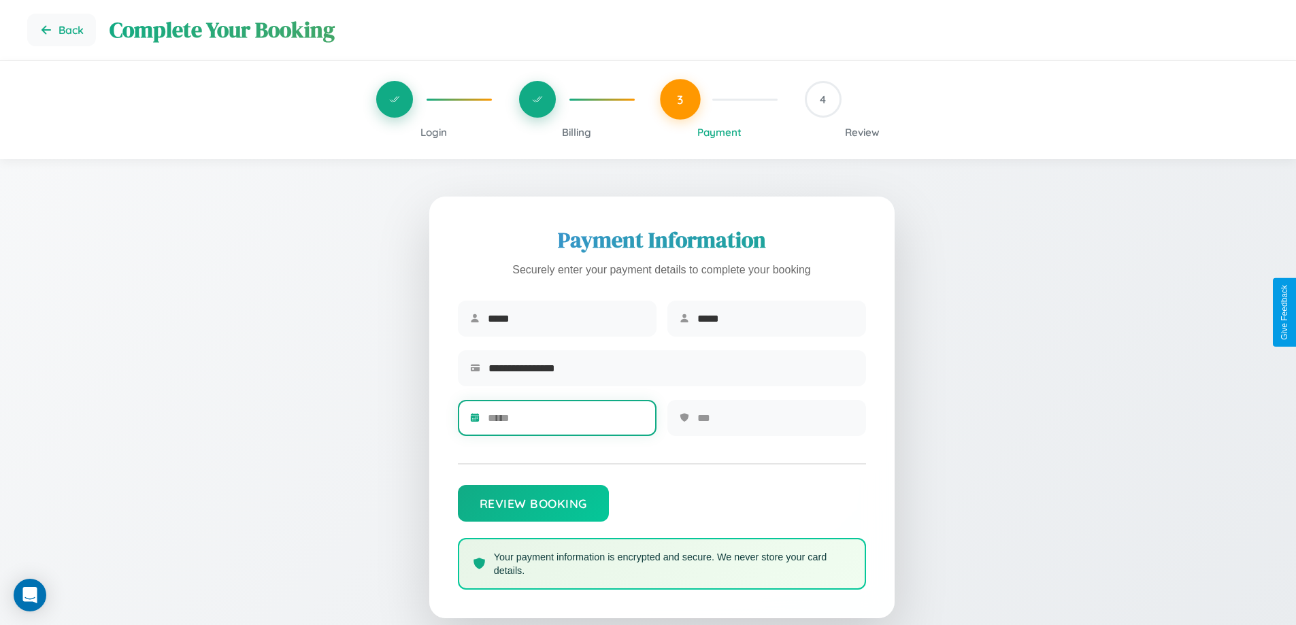
click at [565, 423] on input "text" at bounding box center [566, 417] width 156 height 33
type input "*****"
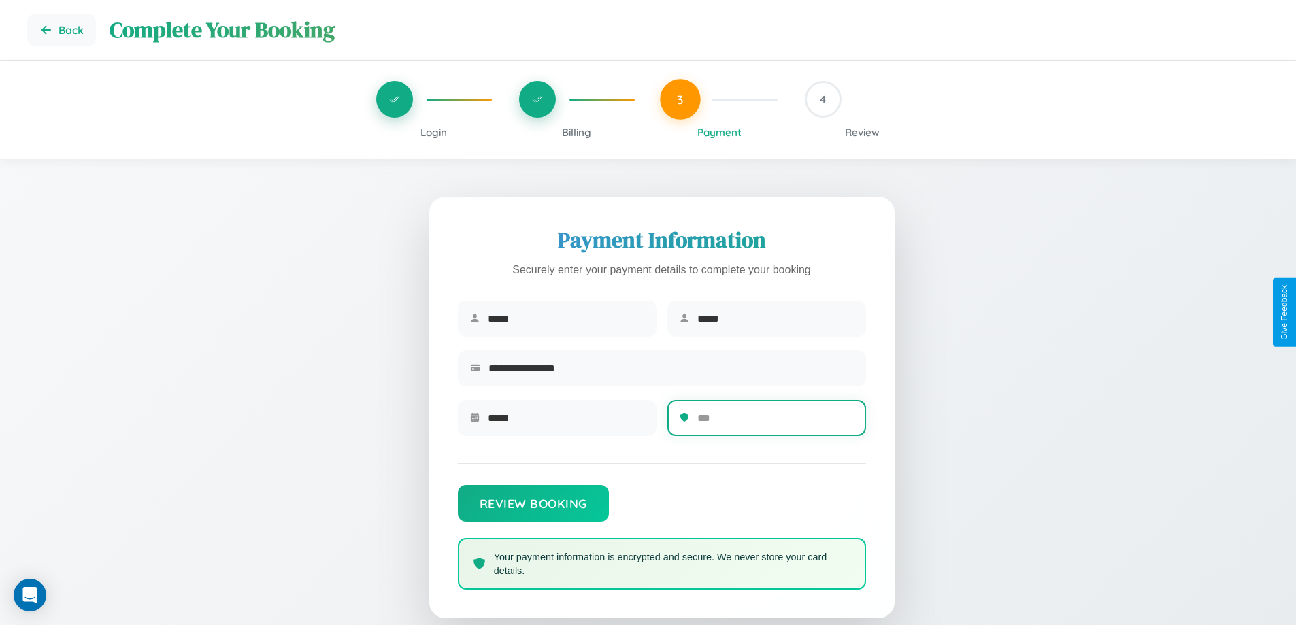
click at [775, 423] on input "text" at bounding box center [775, 417] width 156 height 33
type input "***"
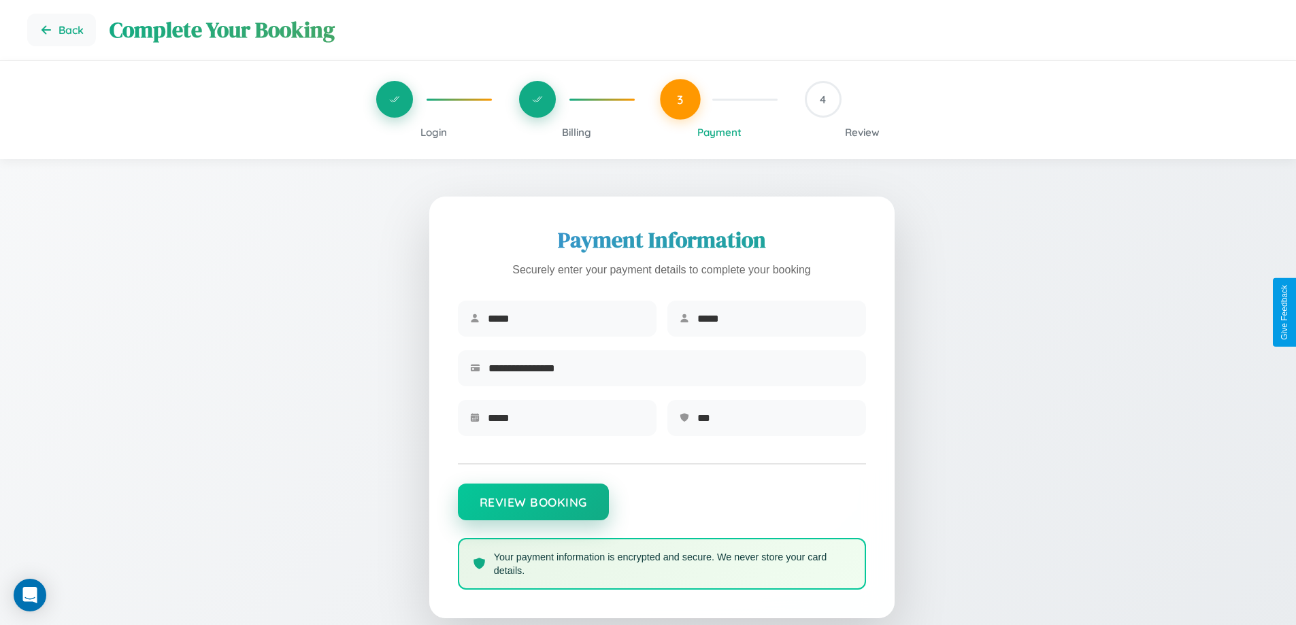
click at [533, 509] on button "Review Booking" at bounding box center [533, 502] width 151 height 37
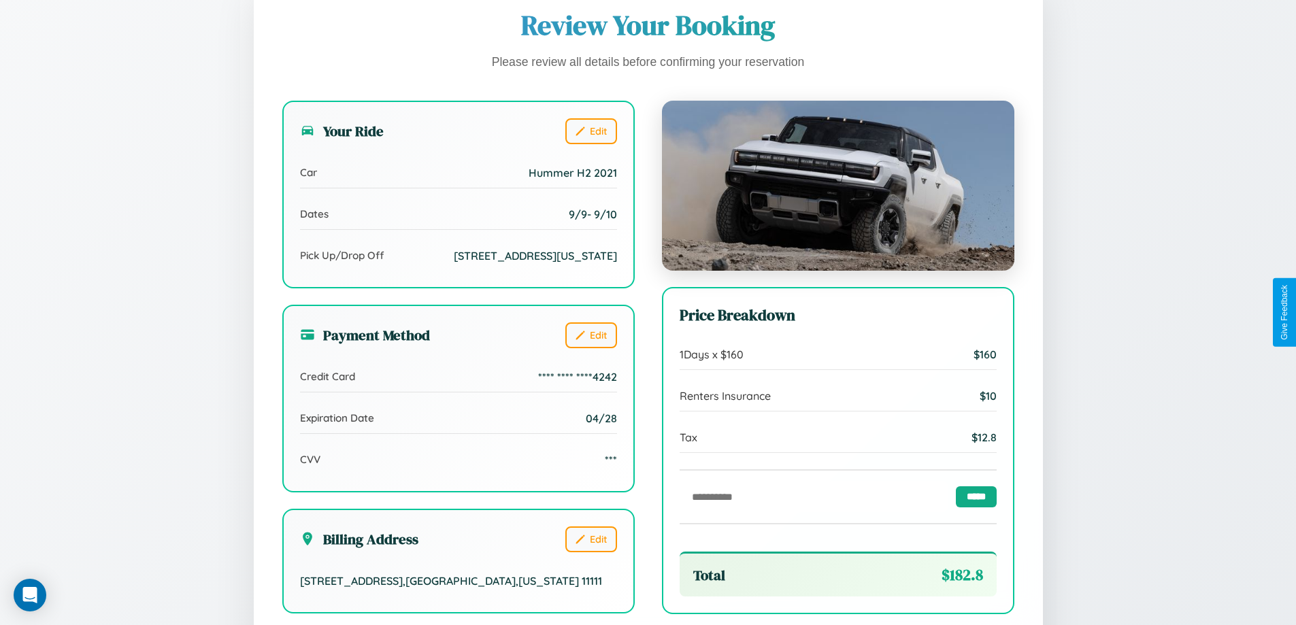
scroll to position [375, 0]
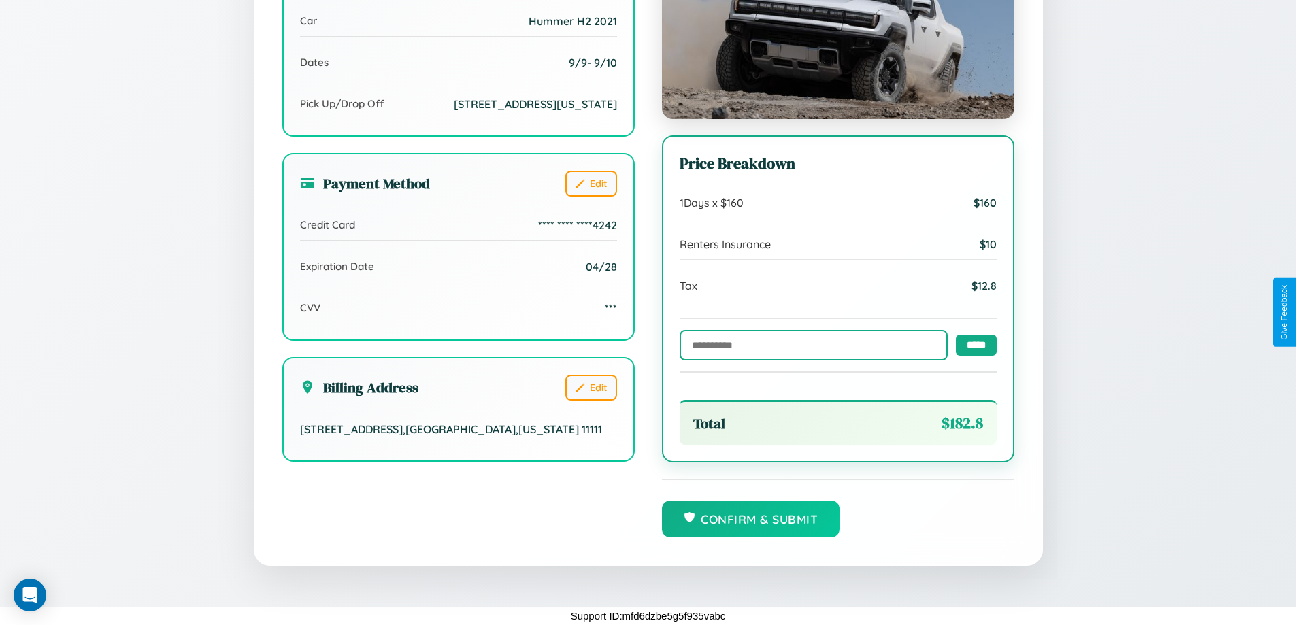
click at [810, 344] on input "text" at bounding box center [814, 345] width 268 height 31
type input "******"
click at [972, 344] on input "*****" at bounding box center [976, 344] width 41 height 21
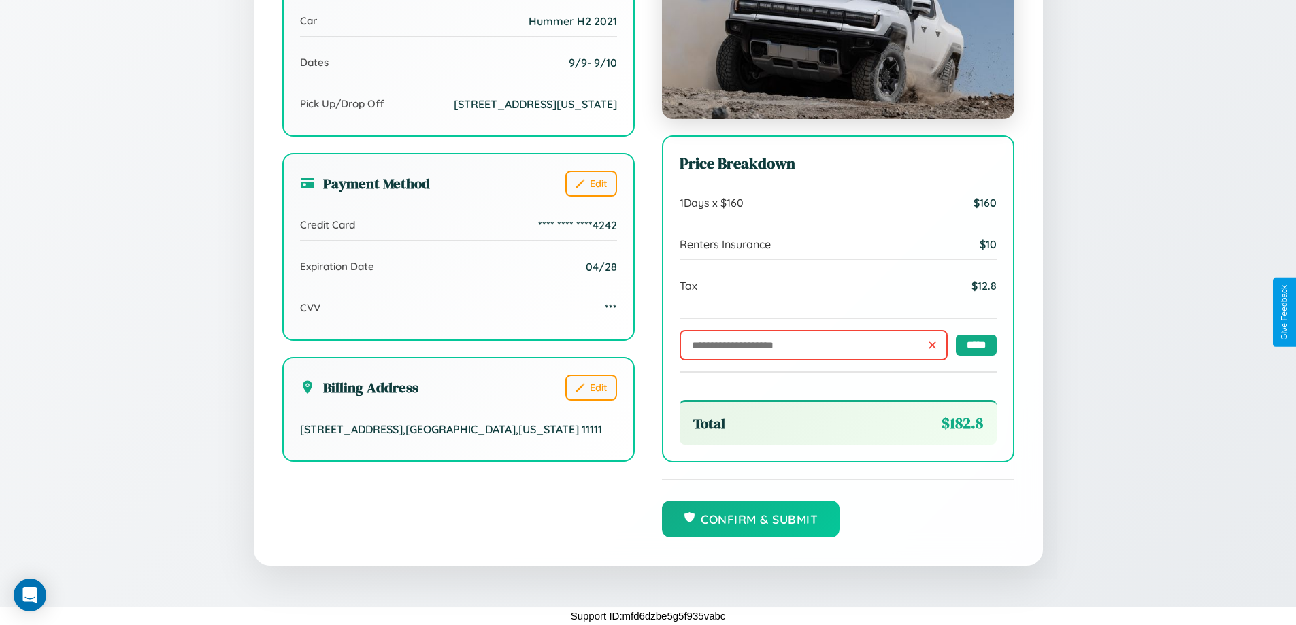
scroll to position [0, 0]
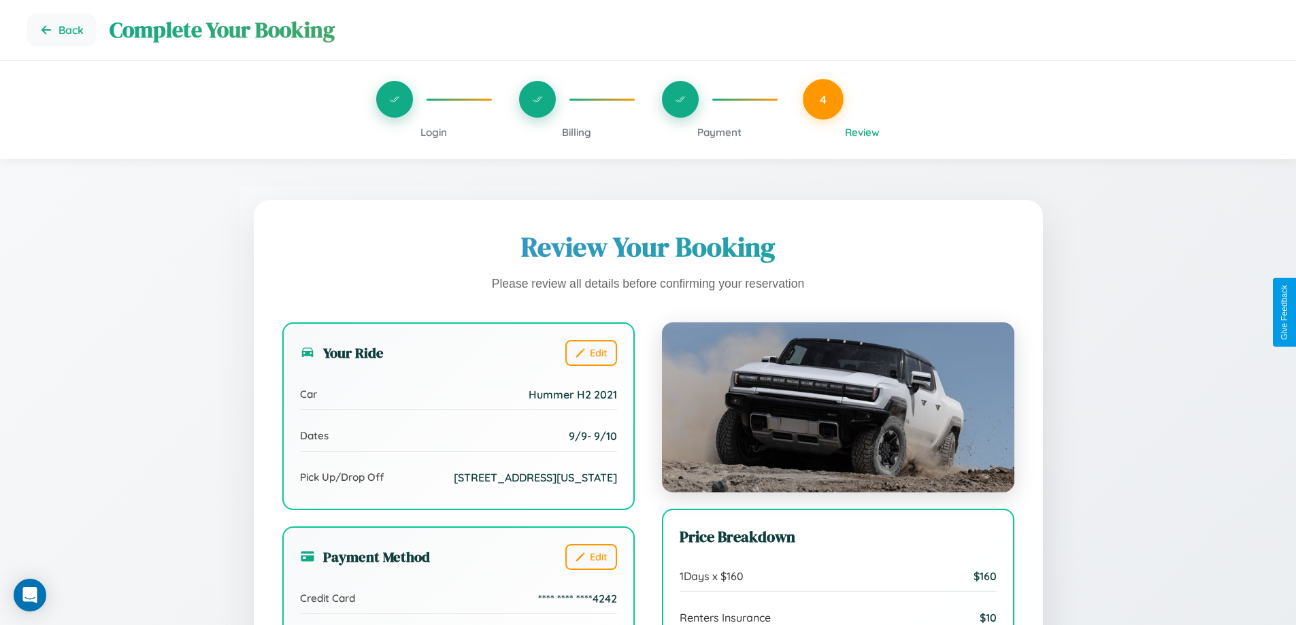
click at [719, 132] on span "Payment" at bounding box center [719, 132] width 44 height 13
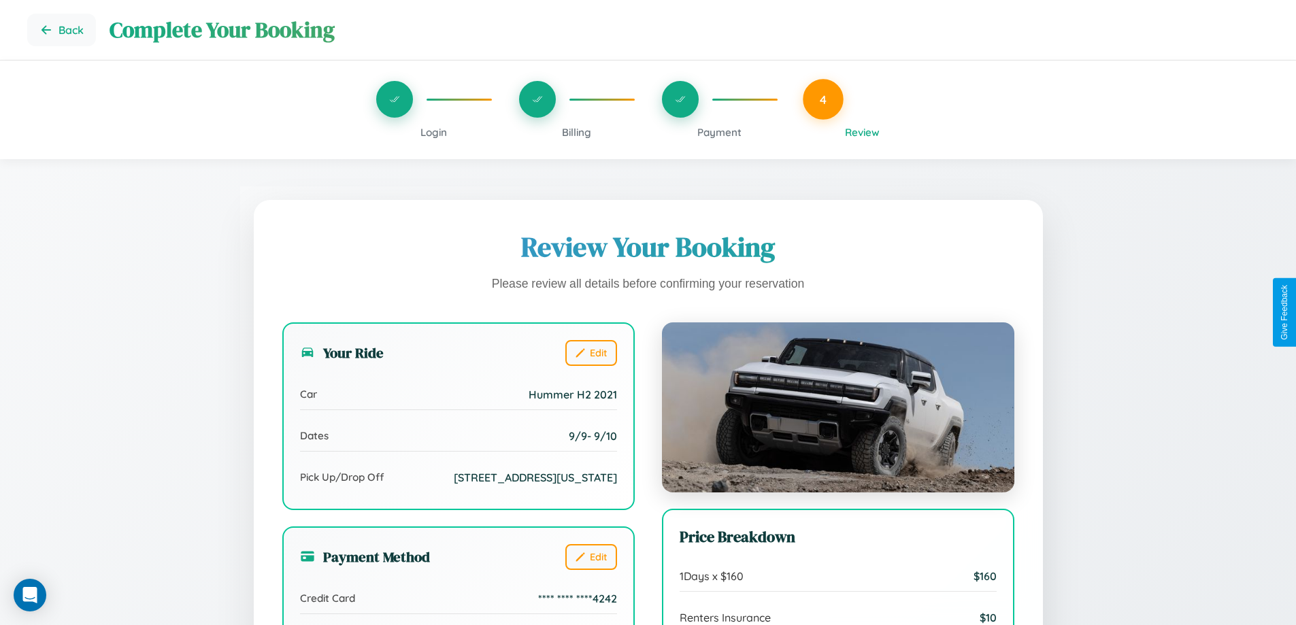
click at [719, 132] on span "Payment" at bounding box center [719, 132] width 44 height 13
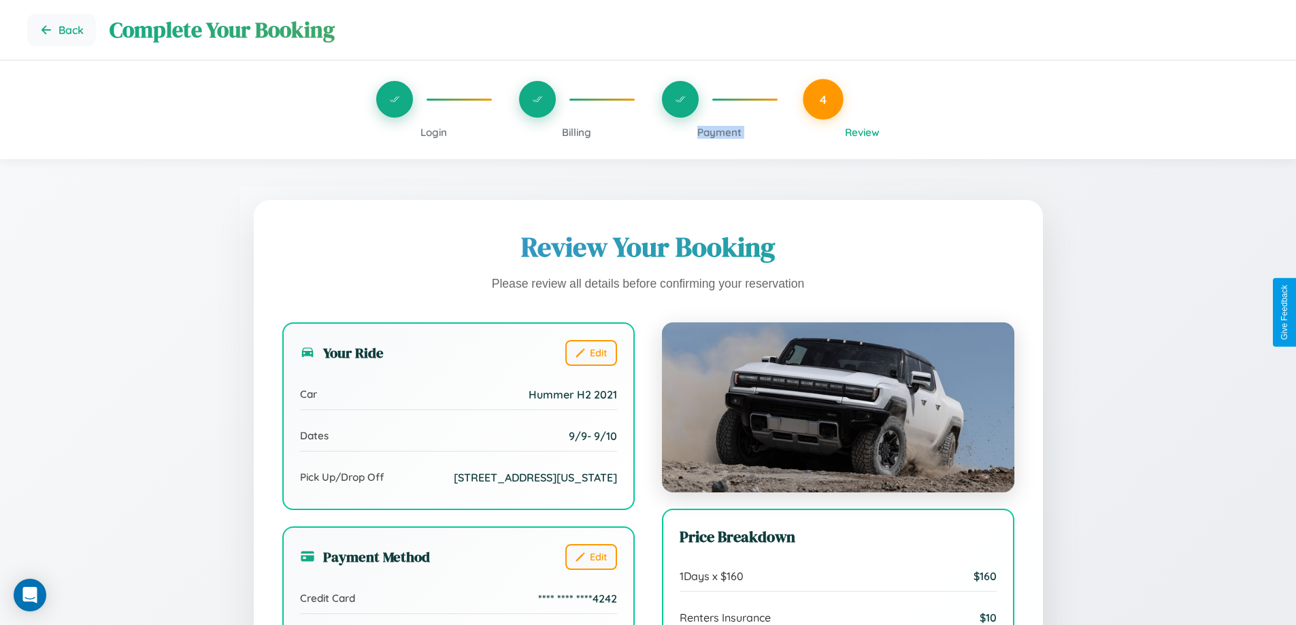
click at [719, 132] on span "Payment" at bounding box center [719, 132] width 44 height 13
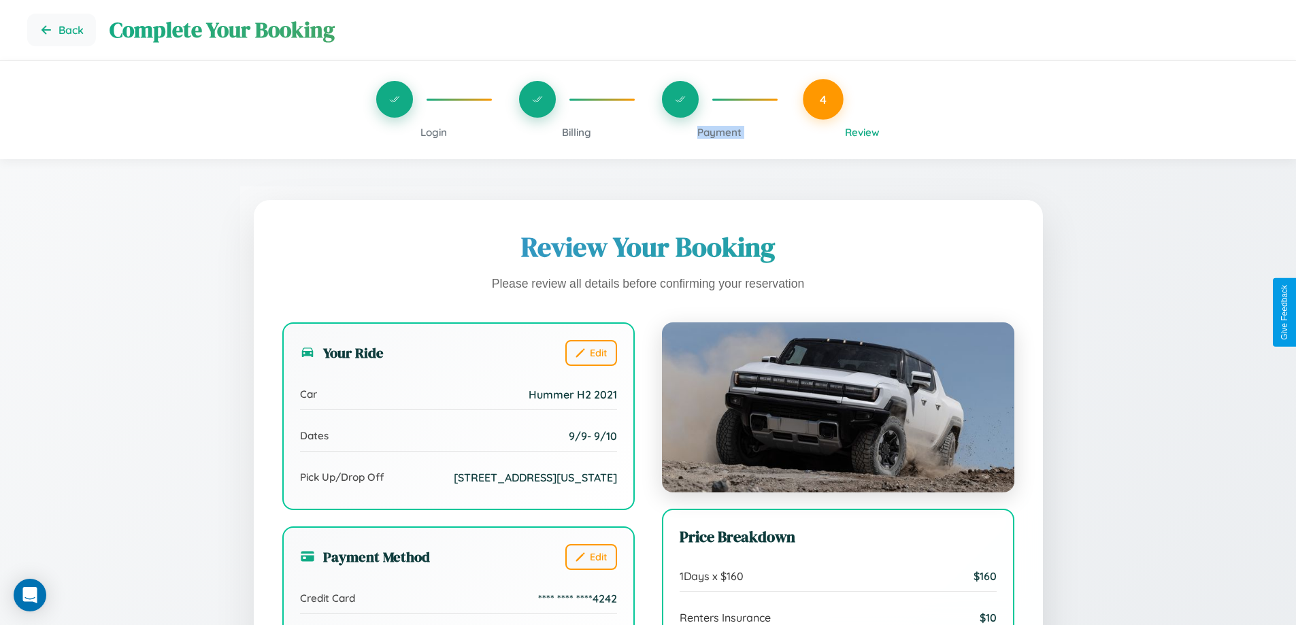
click at [719, 132] on span "Payment" at bounding box center [719, 132] width 44 height 13
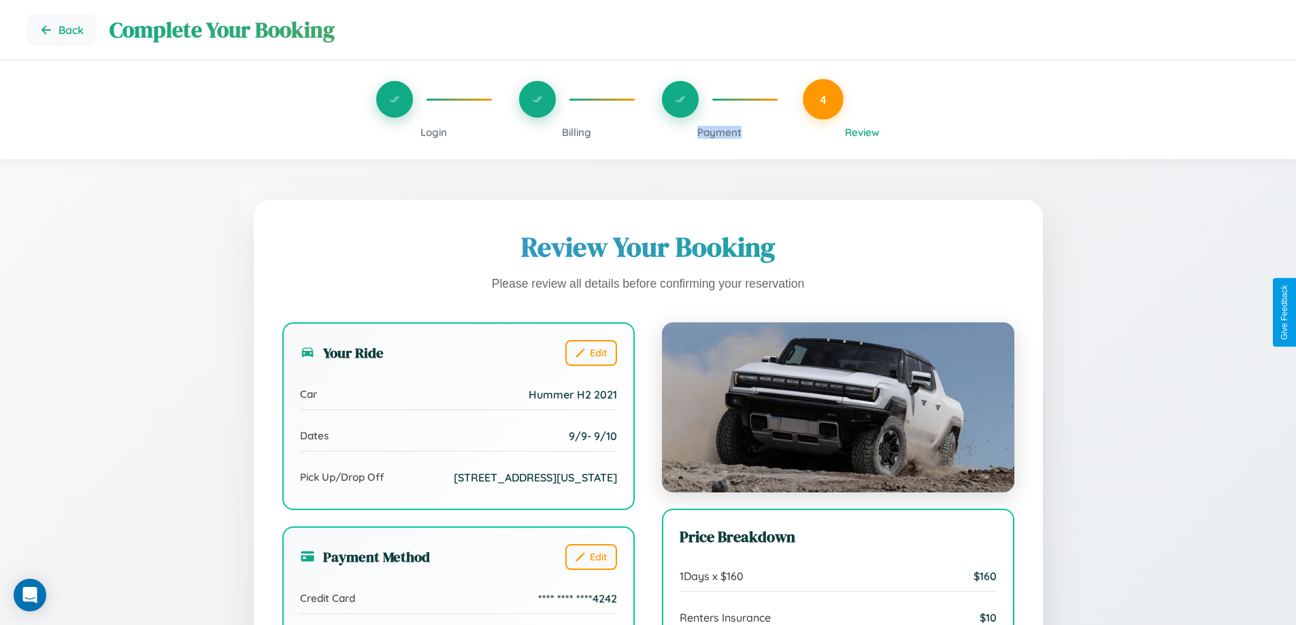
click at [719, 132] on span "Payment" at bounding box center [719, 132] width 44 height 13
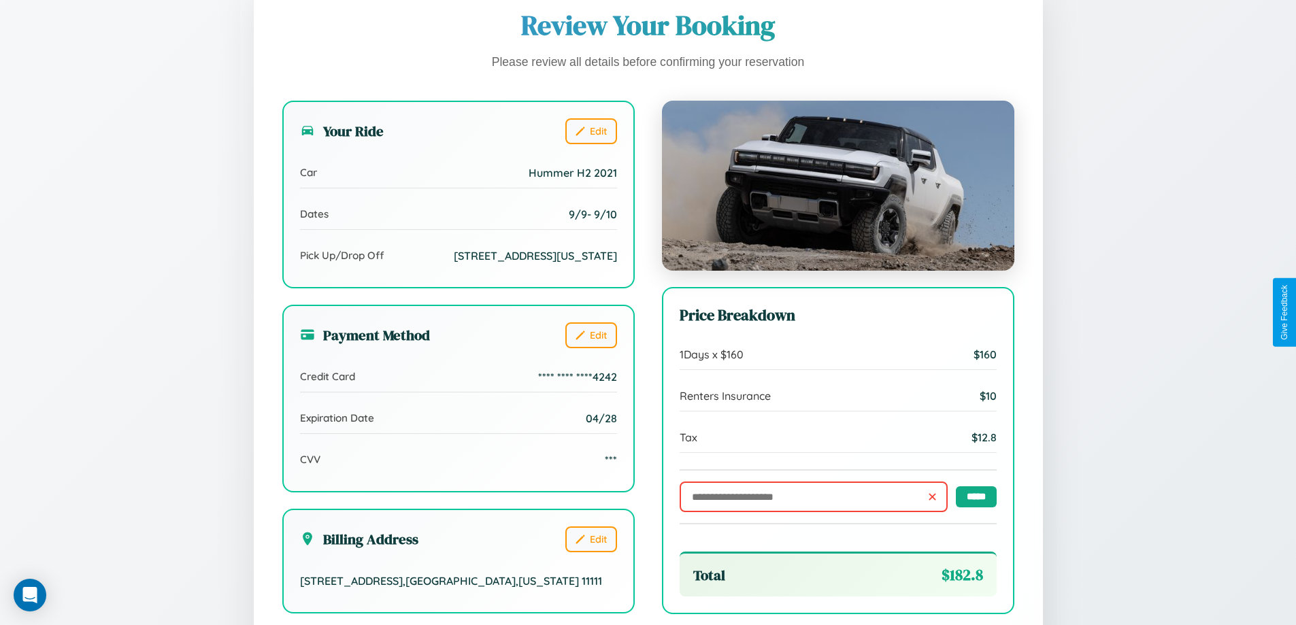
scroll to position [375, 0]
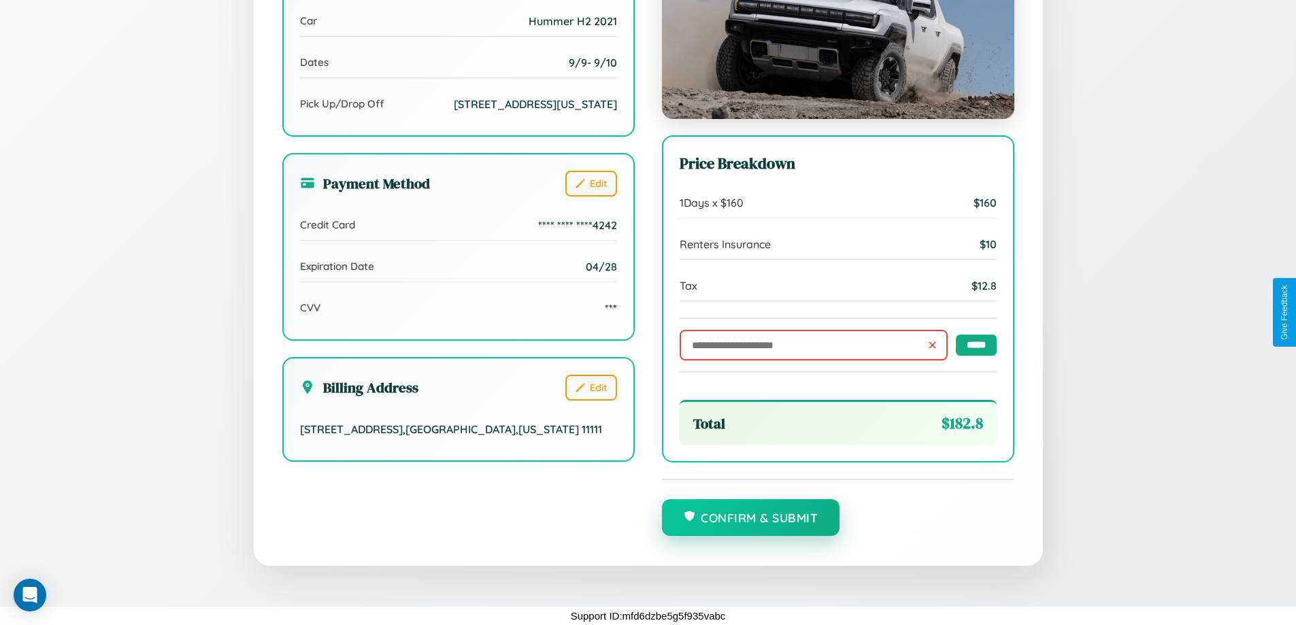
click at [750, 518] on button "Confirm & Submit" at bounding box center [751, 517] width 178 height 37
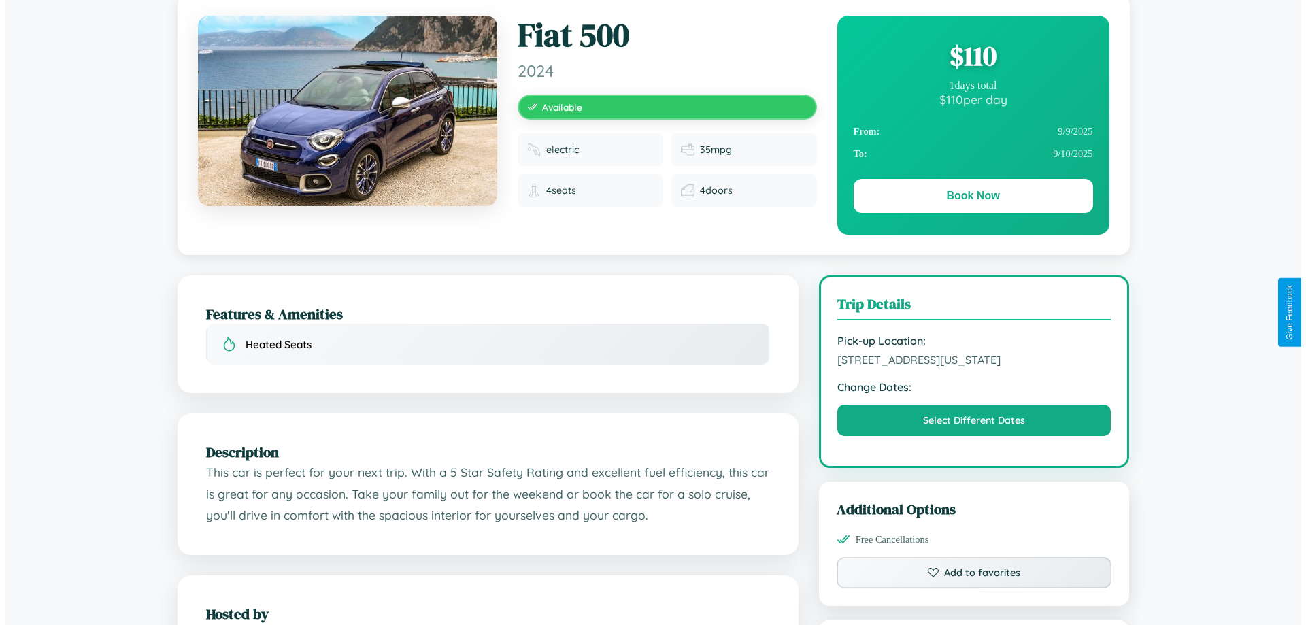
scroll to position [367, 0]
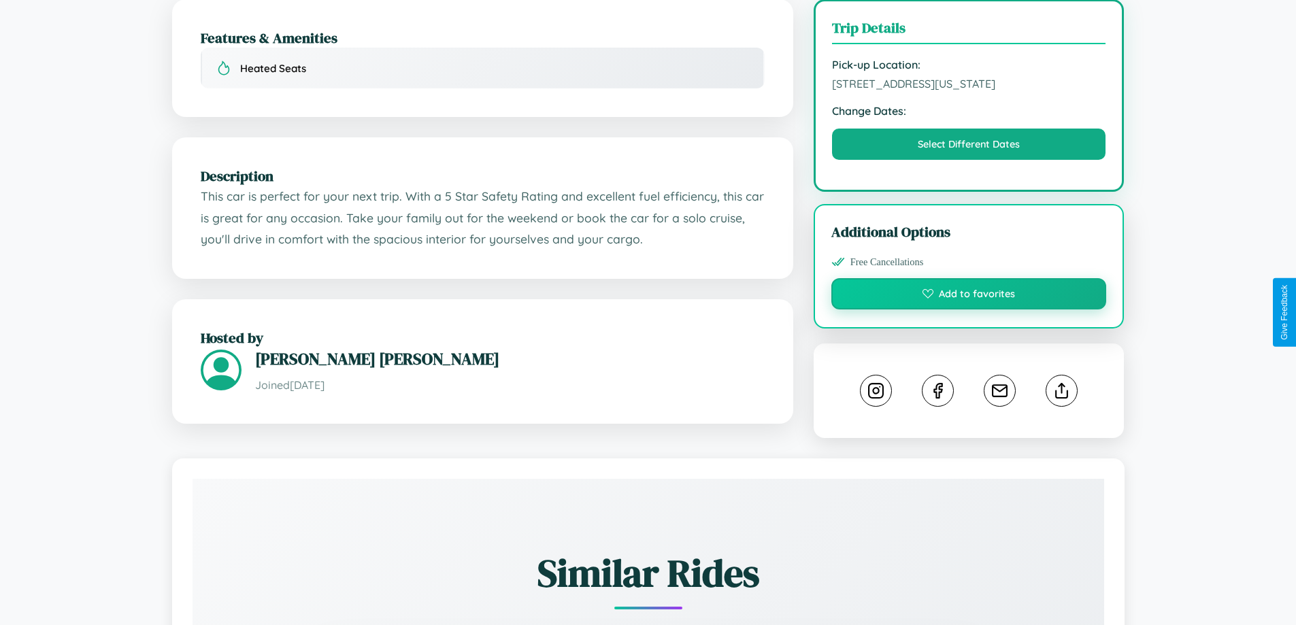
click at [969, 310] on button "Add to favorites" at bounding box center [969, 293] width 276 height 31
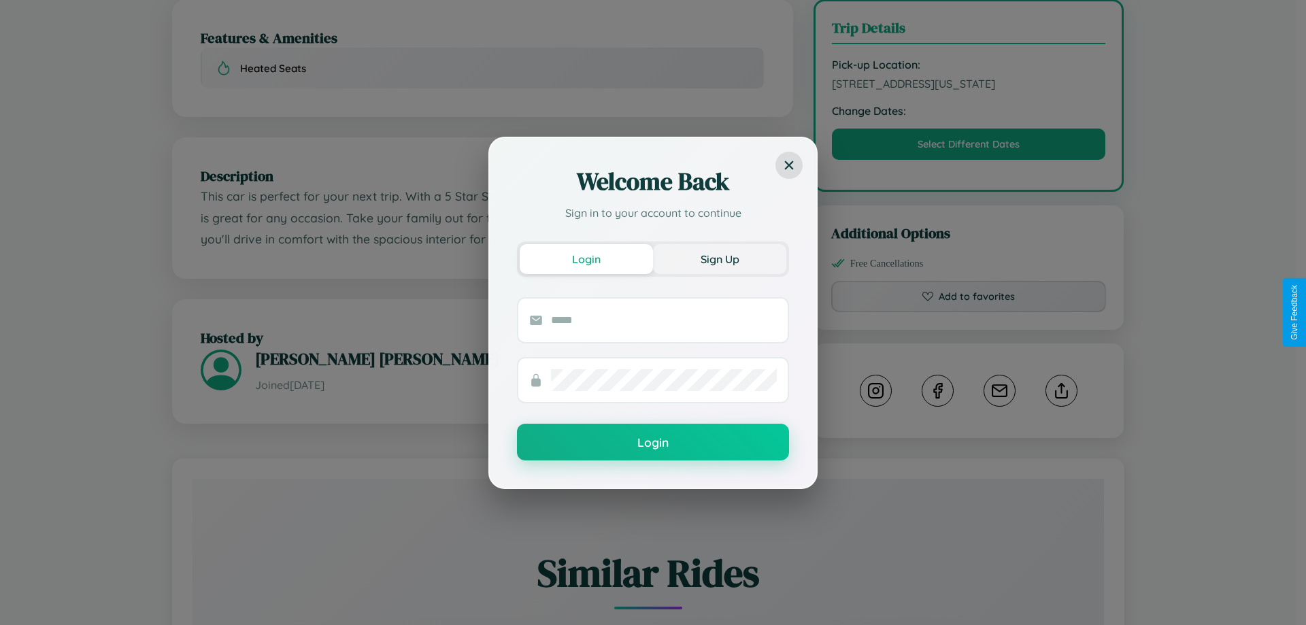
click at [720, 259] on button "Sign Up" at bounding box center [719, 259] width 133 height 30
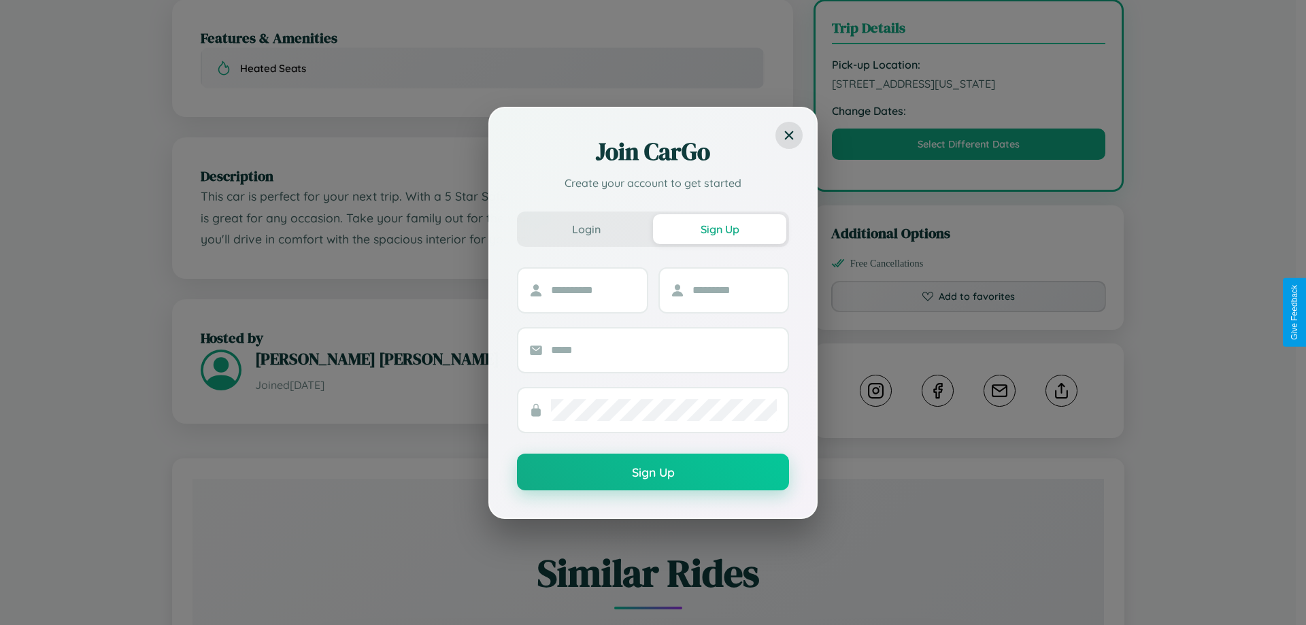
click at [969, 312] on div "Join CarGo Create your account to get started Login Sign Up Sign Up" at bounding box center [653, 312] width 1306 height 625
